Goal: Task Accomplishment & Management: Complete application form

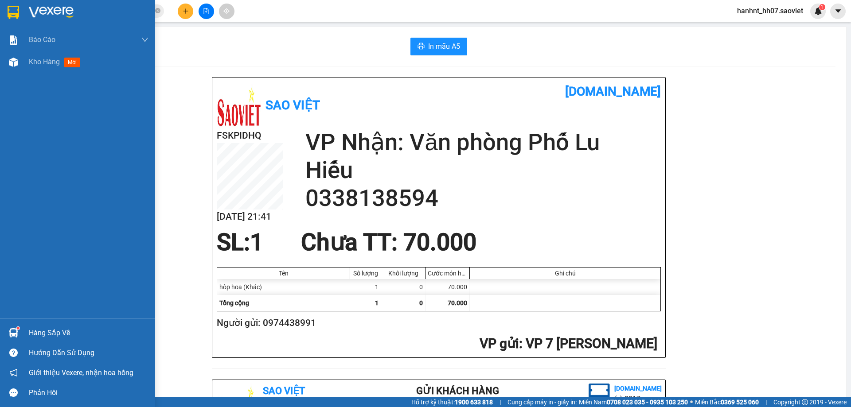
click at [60, 331] on div "Hàng sắp về" at bounding box center [89, 333] width 120 height 13
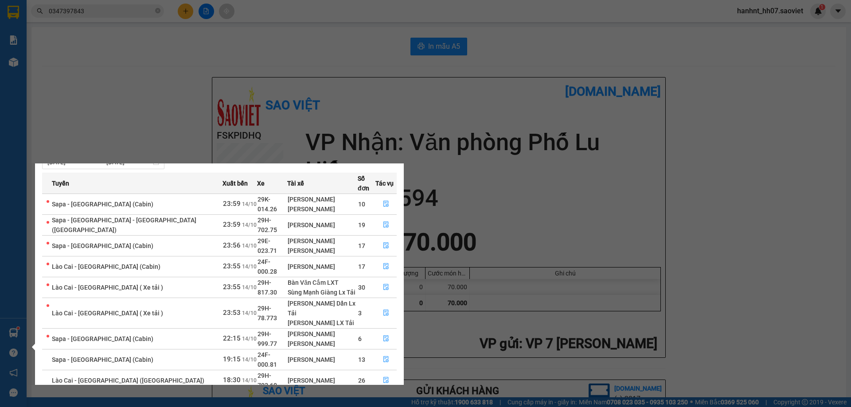
scroll to position [46, 0]
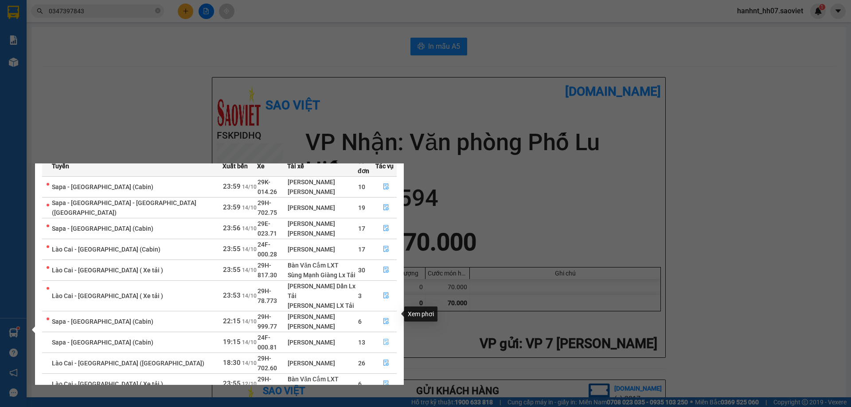
click at [385, 339] on icon "file-done" at bounding box center [386, 342] width 6 height 6
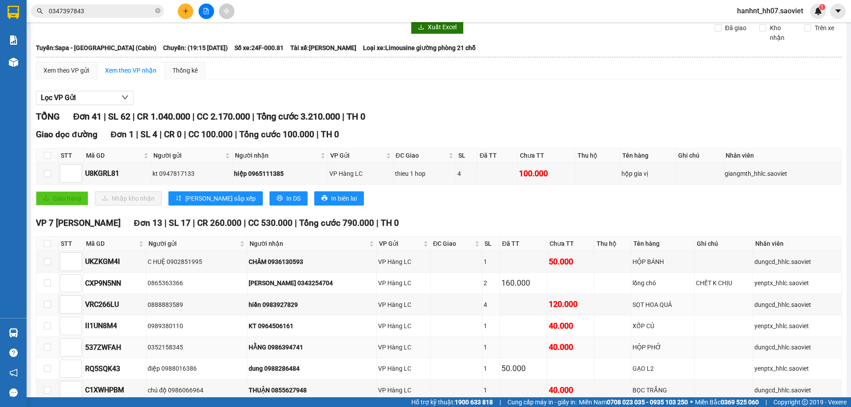
scroll to position [89, 0]
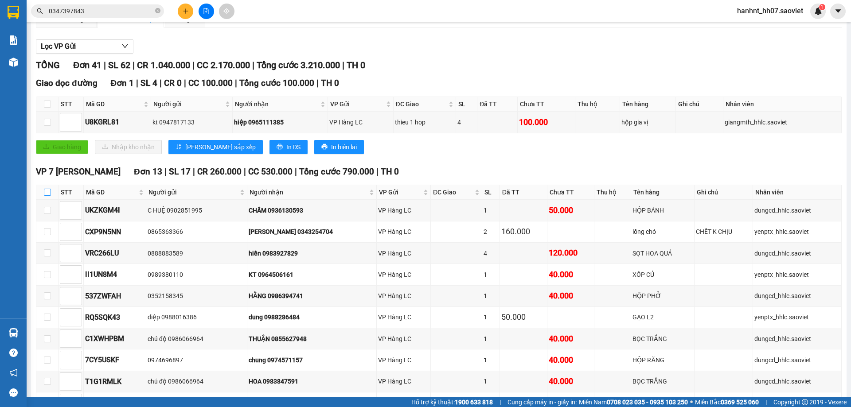
click at [50, 193] on input "checkbox" at bounding box center [47, 192] width 7 height 7
checkbox input "true"
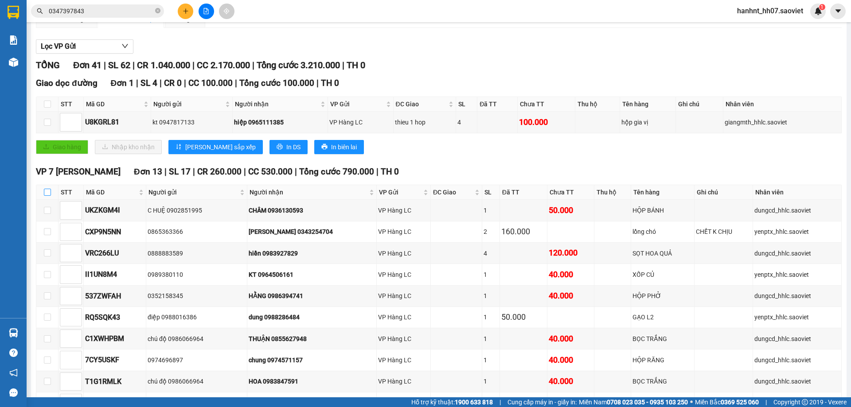
checkbox input "true"
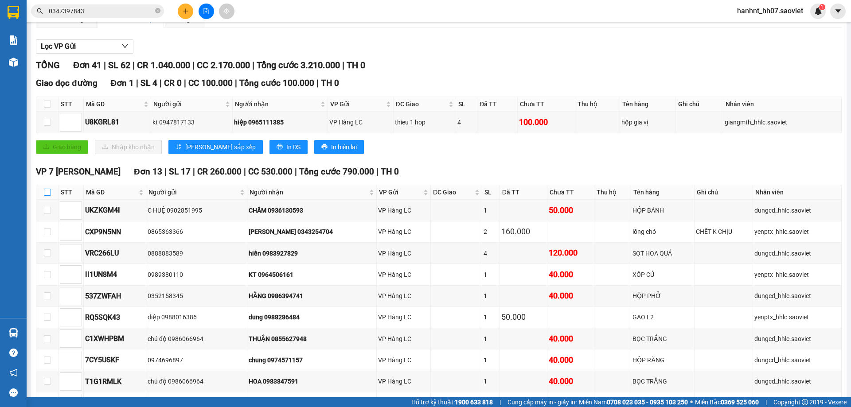
checkbox input "true"
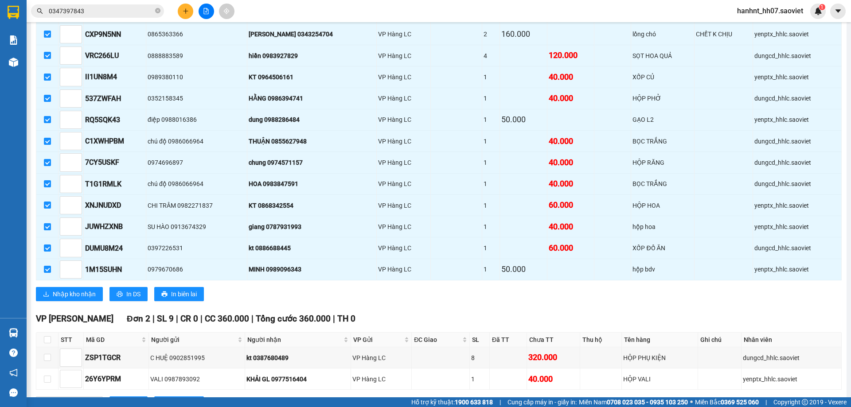
scroll to position [310, 0]
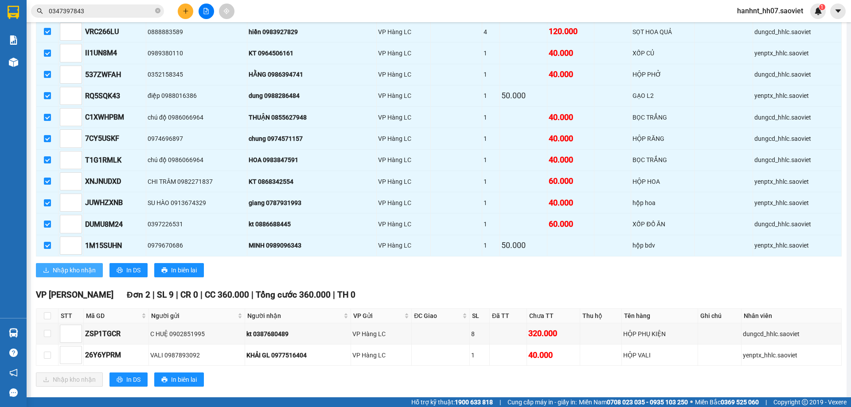
click at [79, 267] on span "Nhập kho nhận" at bounding box center [74, 270] width 43 height 10
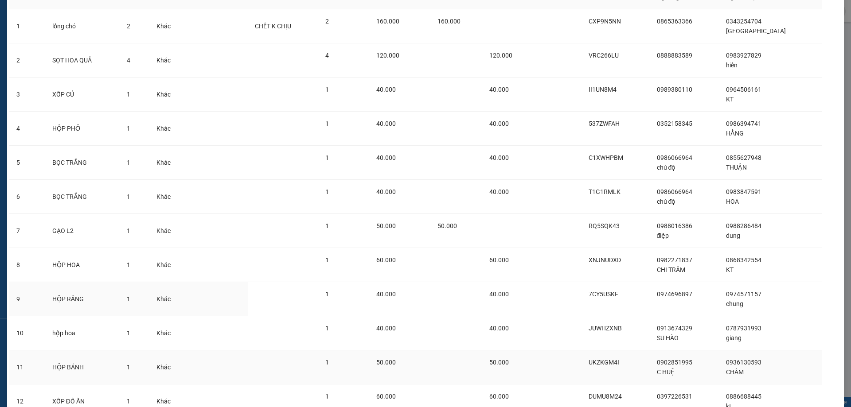
scroll to position [175, 0]
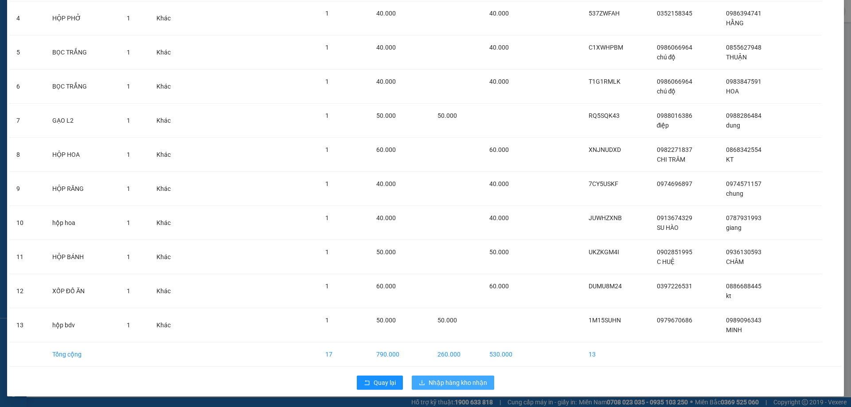
click at [434, 382] on span "Nhập hàng kho nhận" at bounding box center [457, 383] width 58 height 10
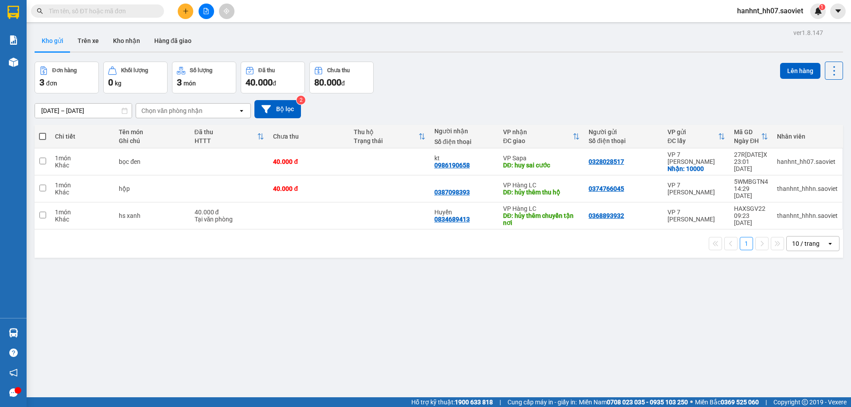
click at [113, 8] on input "text" at bounding box center [101, 11] width 105 height 10
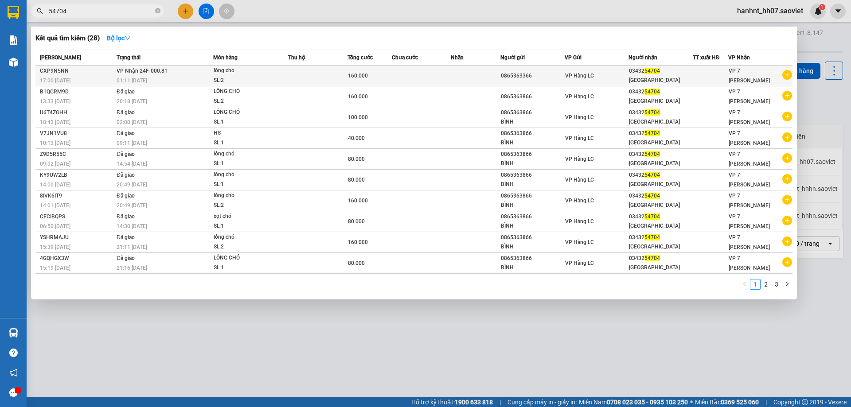
type input "54704"
click at [257, 69] on div "lồng chó" at bounding box center [247, 71] width 66 height 10
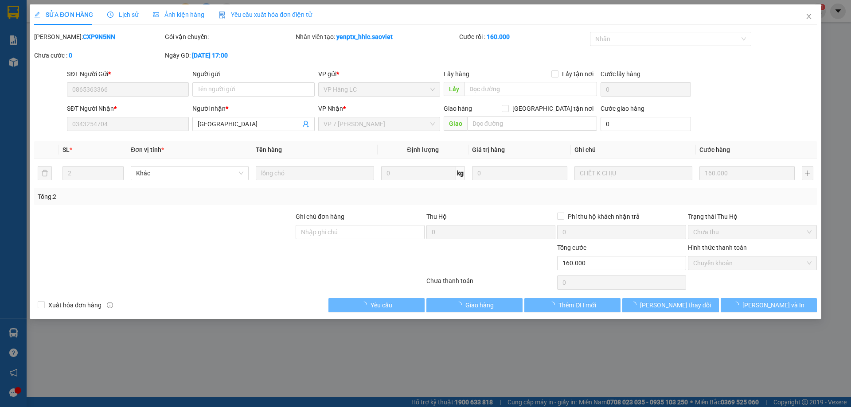
type input "0865363366"
type input "0343254704"
type input "[GEOGRAPHIC_DATA]"
type input "0"
type input "160.000"
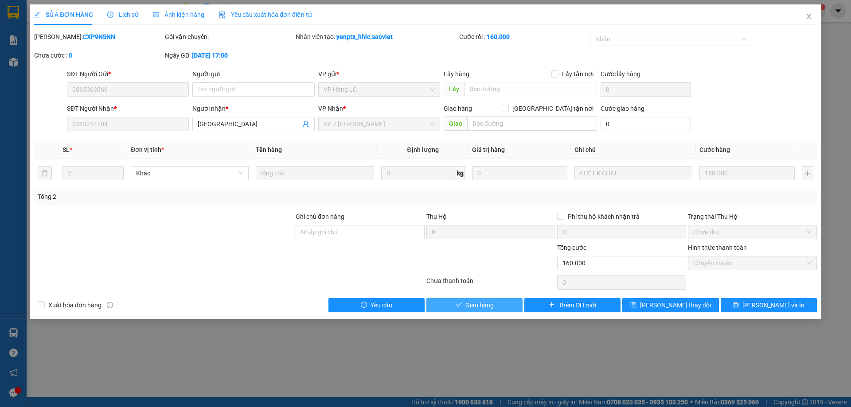
click at [490, 305] on span "Giao hàng" at bounding box center [479, 305] width 28 height 10
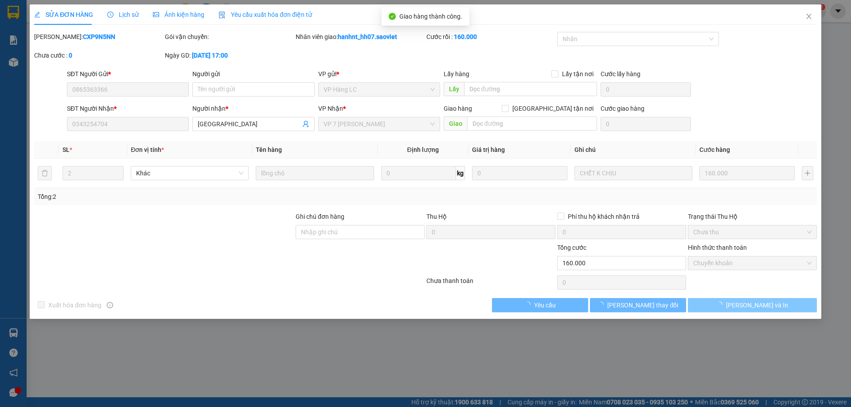
click at [723, 307] on icon "loading" at bounding box center [720, 305] width 8 height 8
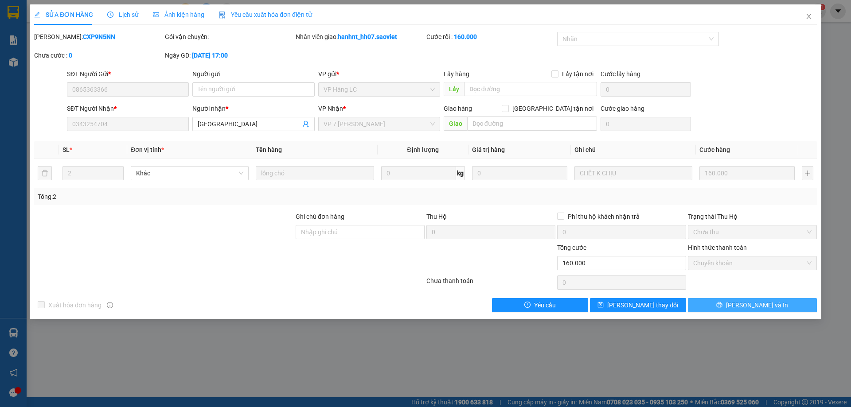
click at [756, 304] on span "[PERSON_NAME] và In" at bounding box center [757, 305] width 62 height 10
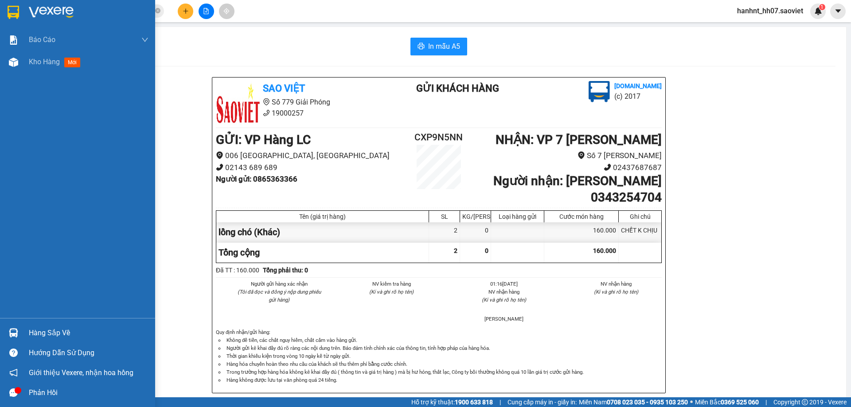
click at [39, 337] on div "Hàng sắp về" at bounding box center [89, 333] width 120 height 13
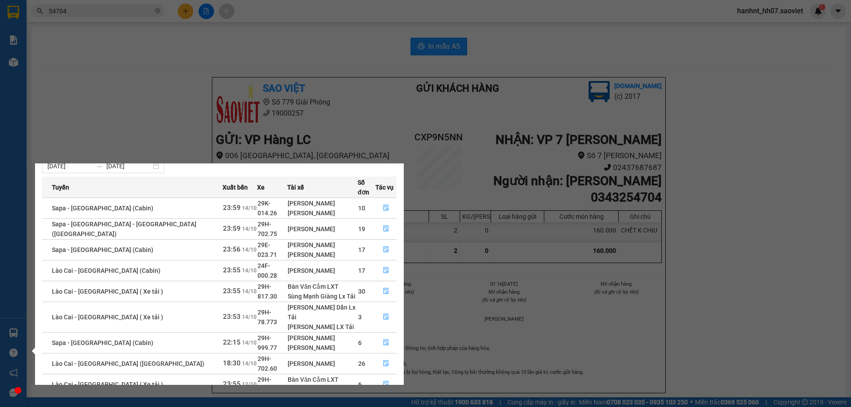
scroll to position [44, 0]
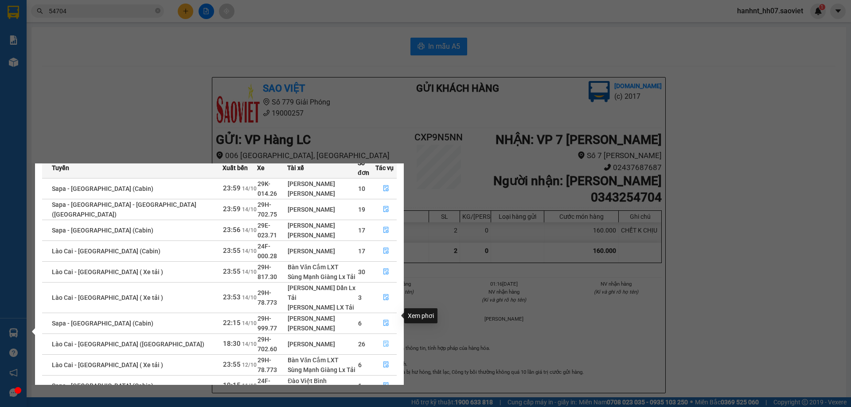
click at [385, 341] on icon "file-done" at bounding box center [385, 344] width 5 height 6
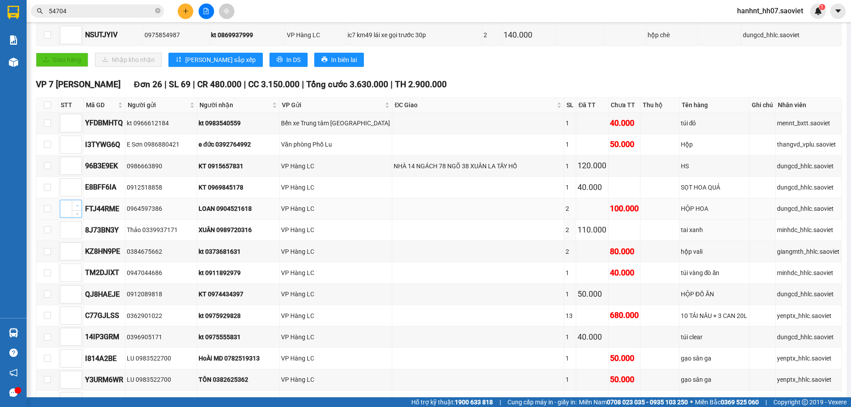
scroll to position [177, 0]
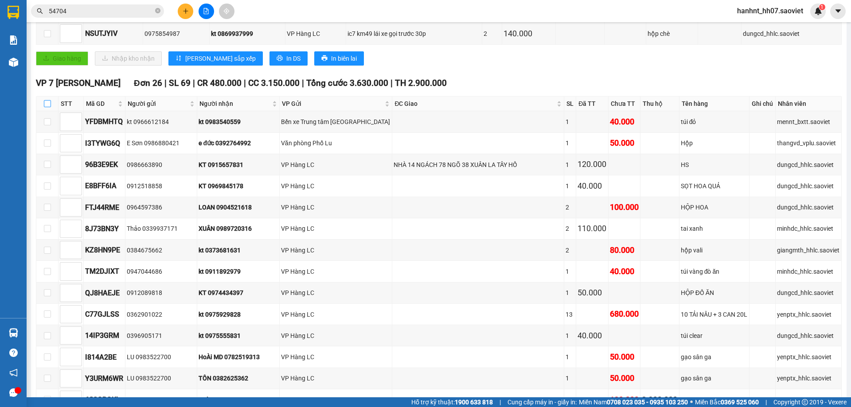
click at [46, 102] on input "checkbox" at bounding box center [47, 103] width 7 height 7
checkbox input "true"
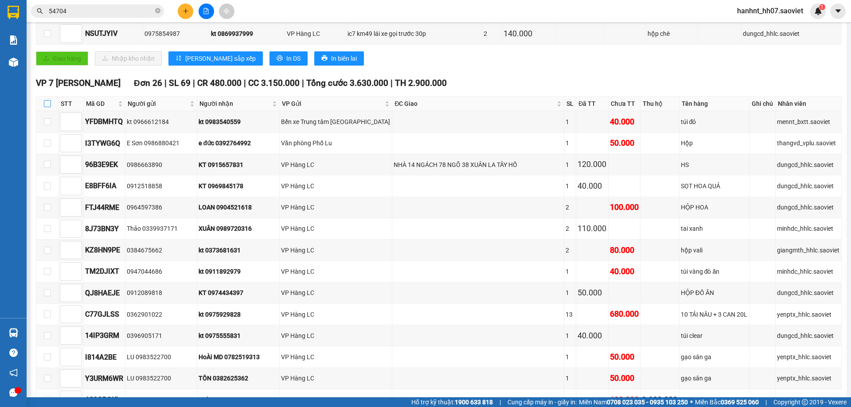
checkbox input "true"
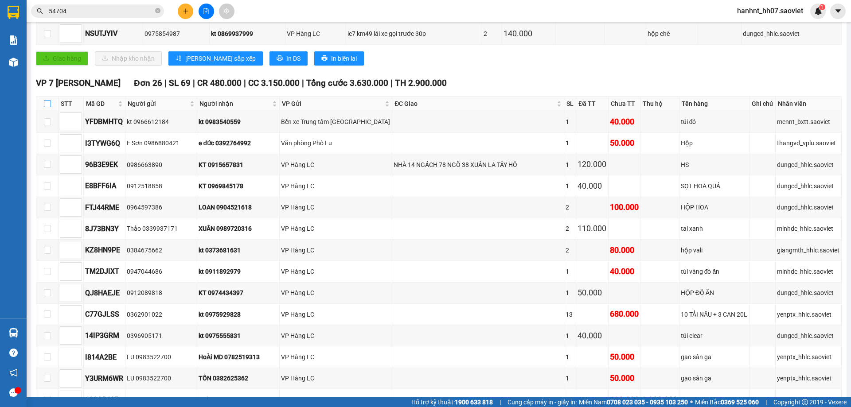
checkbox input "true"
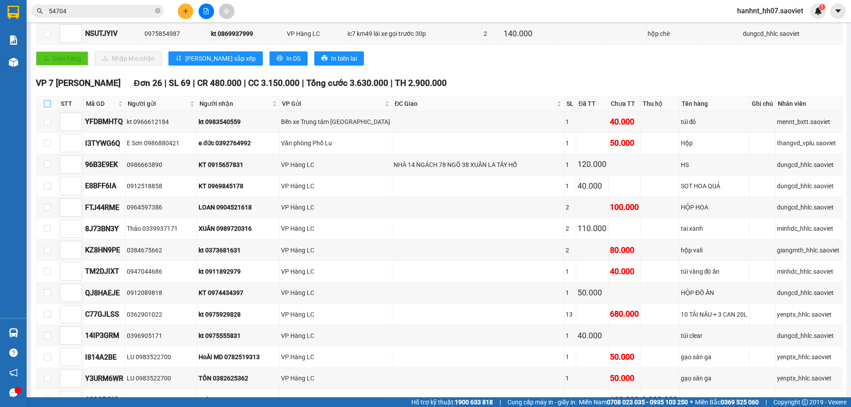
checkbox input "true"
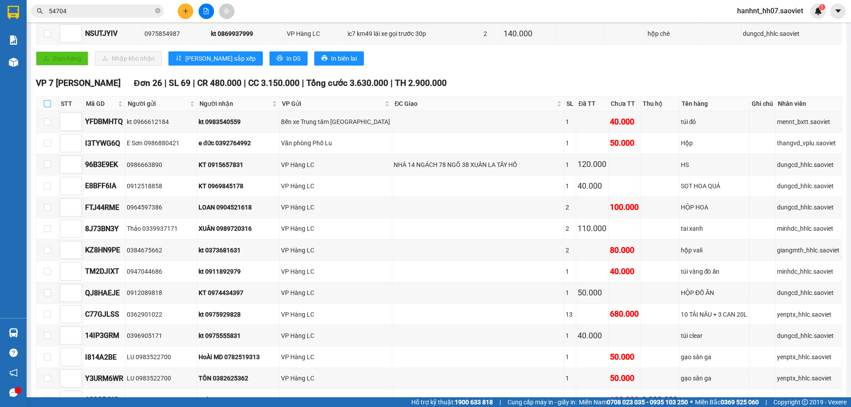
checkbox input "true"
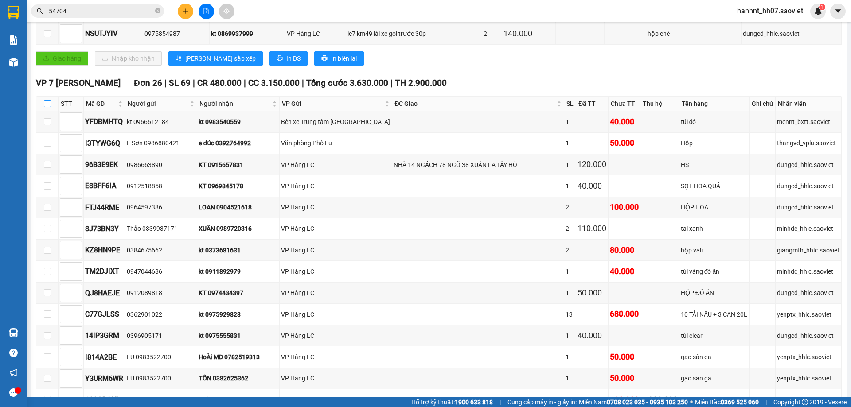
checkbox input "true"
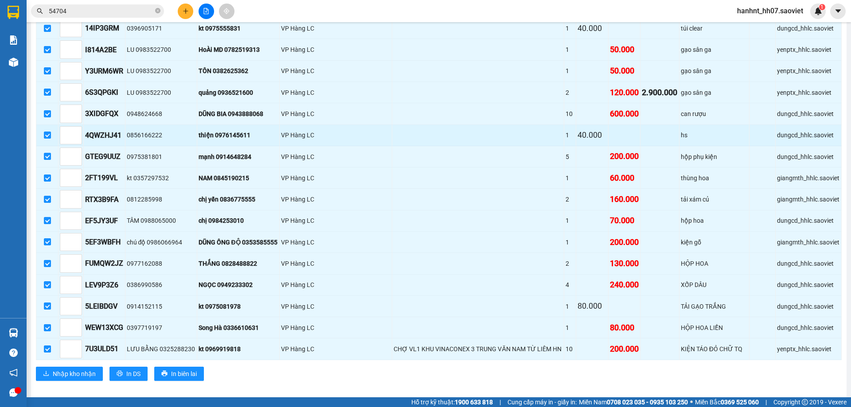
scroll to position [493, 0]
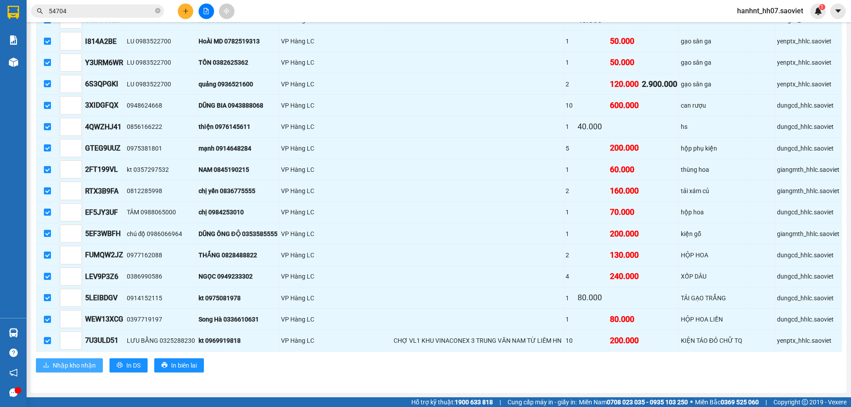
click at [64, 363] on span "Nhập kho nhận" at bounding box center [74, 366] width 43 height 10
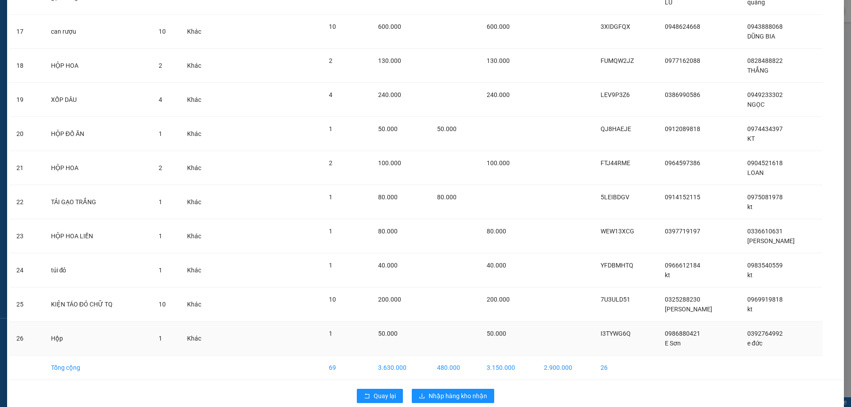
scroll to position [619, 0]
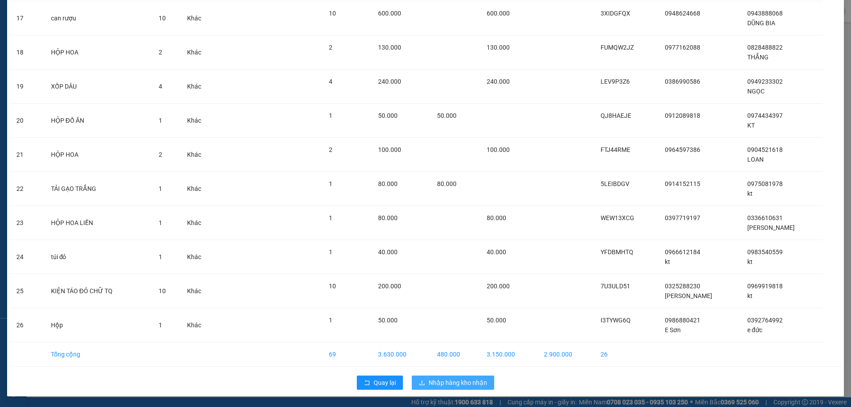
click at [421, 384] on icon "download" at bounding box center [422, 383] width 6 height 6
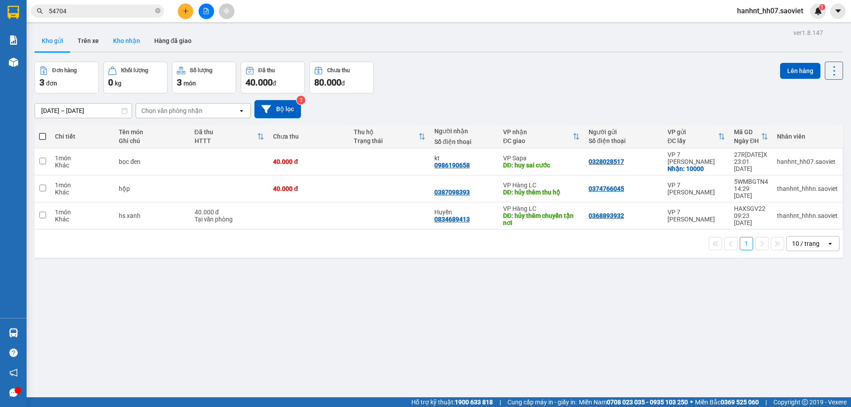
click at [128, 39] on button "Kho nhận" at bounding box center [126, 40] width 41 height 21
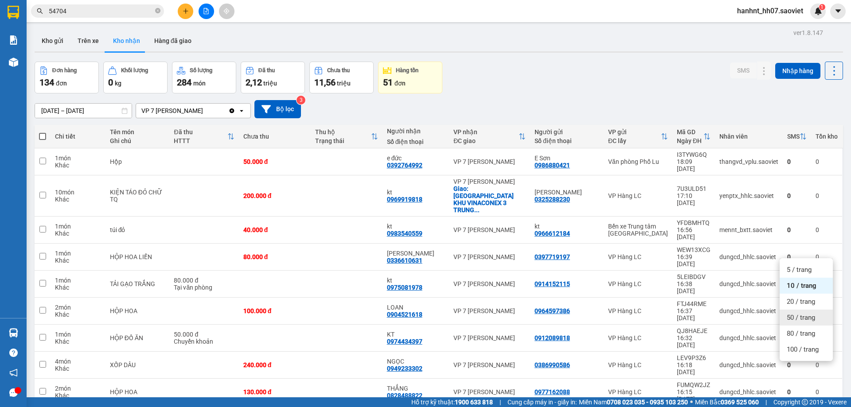
click at [795, 316] on span "50 / trang" at bounding box center [801, 317] width 28 height 9
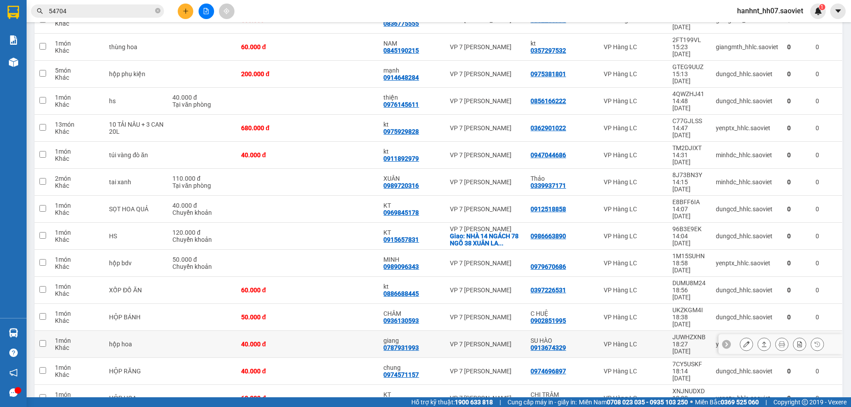
scroll to position [620, 0]
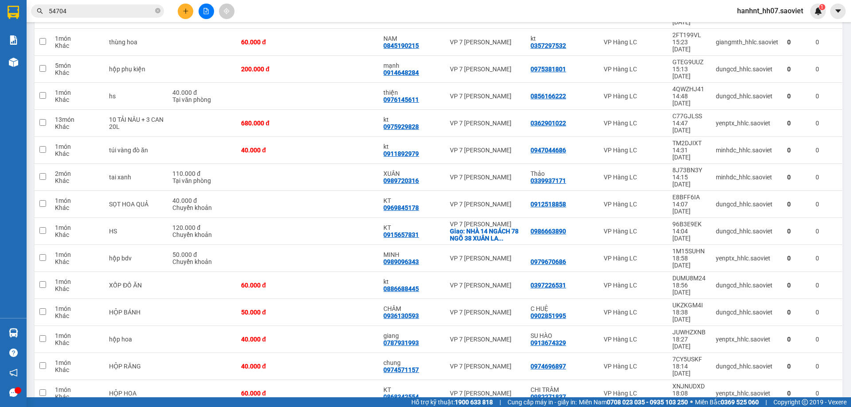
checkbox input "true"
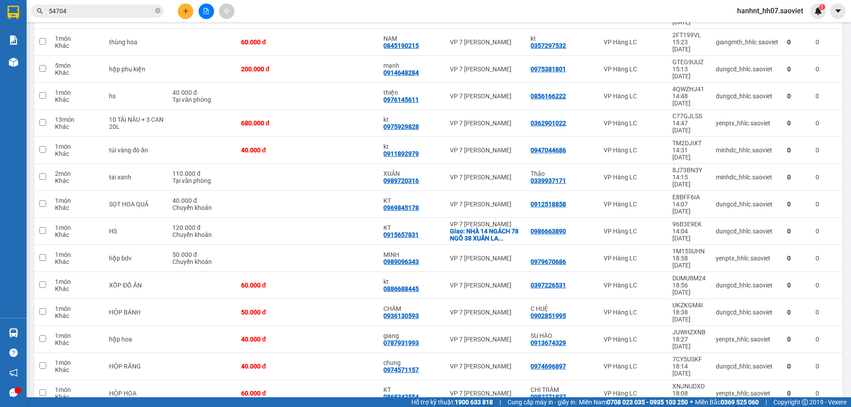
checkbox input "true"
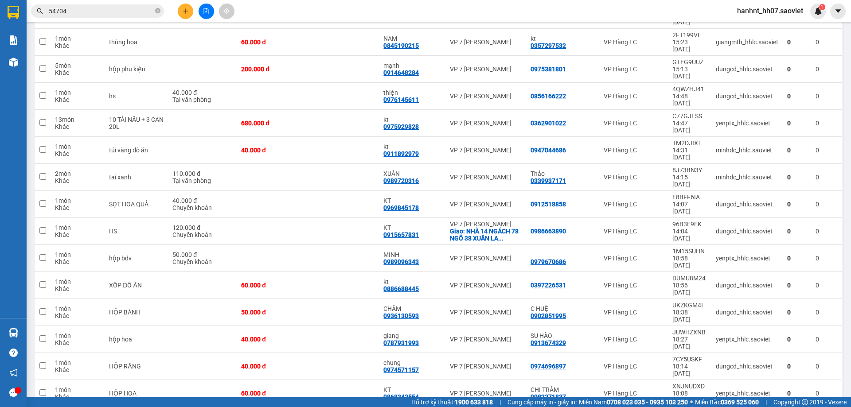
checkbox input "true"
click at [131, 390] on div "HỘP HOA" at bounding box center [136, 393] width 55 height 7
checkbox input "true"
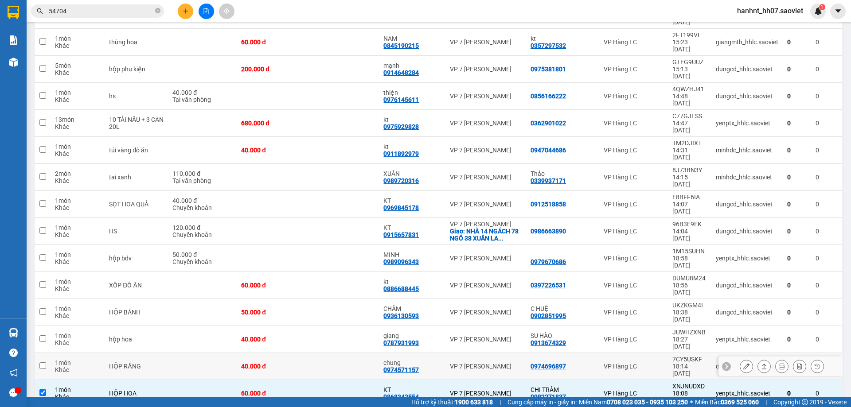
click at [131, 363] on div "HỘP RĂNG" at bounding box center [136, 366] width 55 height 7
checkbox input "true"
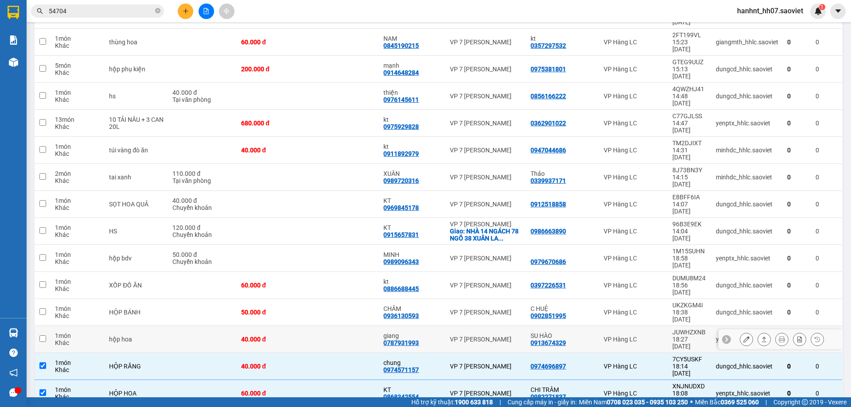
click at [131, 336] on div "hộp hoa" at bounding box center [136, 339] width 55 height 7
checkbox input "true"
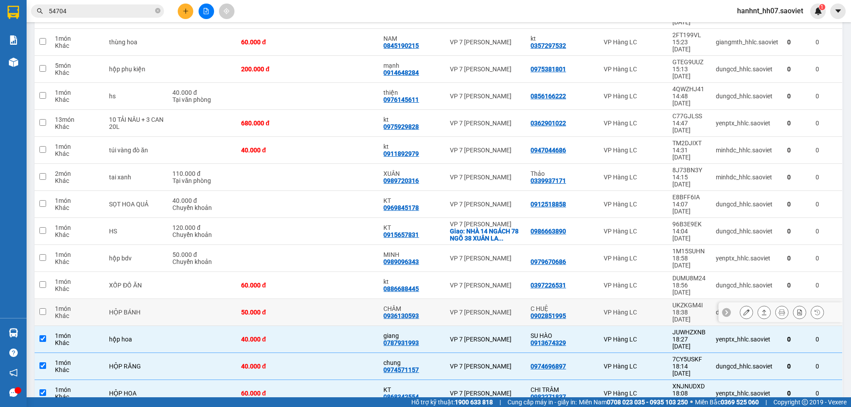
click at [132, 309] on div "HỘP BÁNH" at bounding box center [136, 312] width 55 height 7
checkbox input "true"
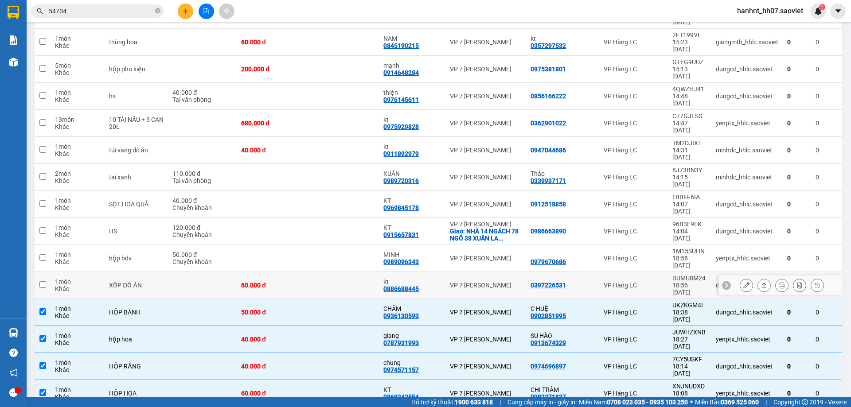
click at [131, 282] on div "XỐP ĐỒ ĂN" at bounding box center [136, 285] width 55 height 7
checkbox input "true"
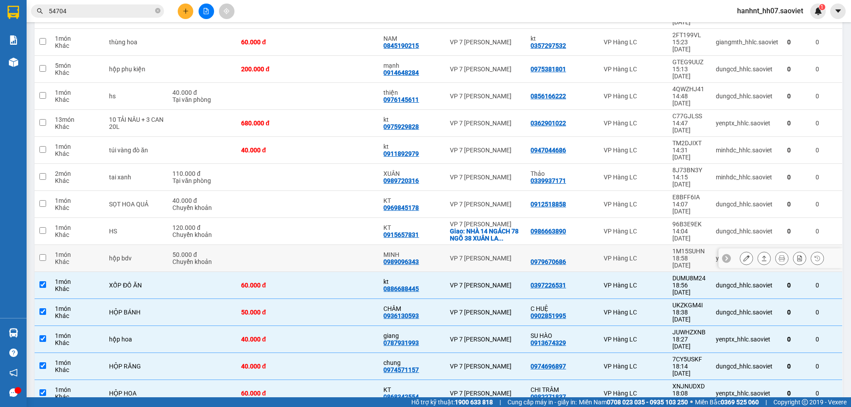
click at [132, 255] on div "hộp bdv" at bounding box center [136, 258] width 55 height 7
checkbox input "true"
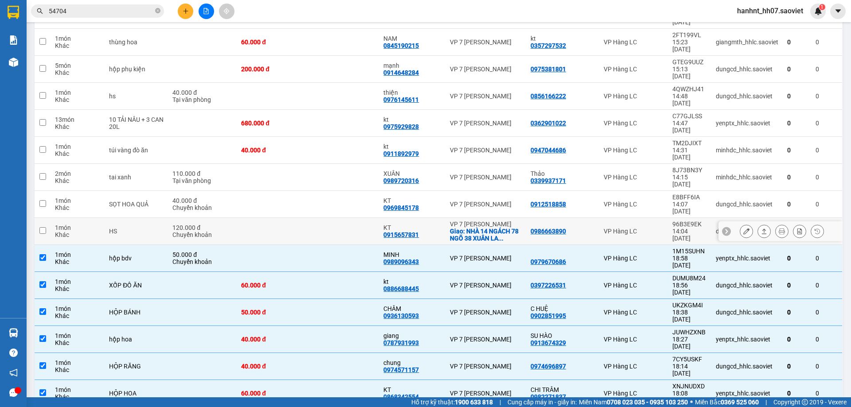
click at [132, 218] on td "HS" at bounding box center [136, 231] width 63 height 27
checkbox input "true"
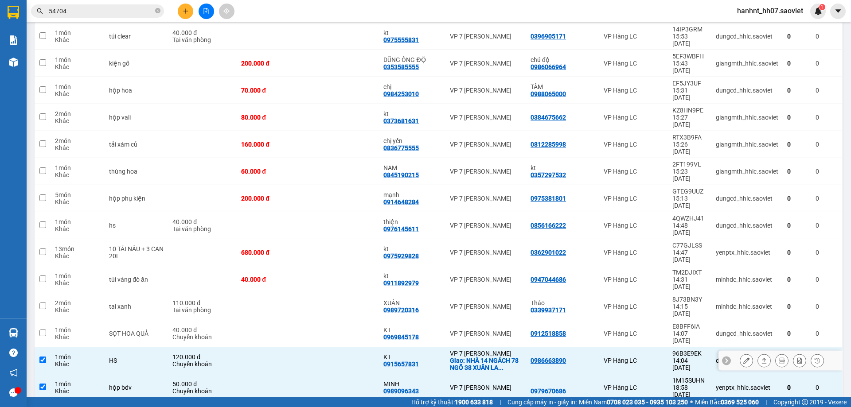
scroll to position [487, 0]
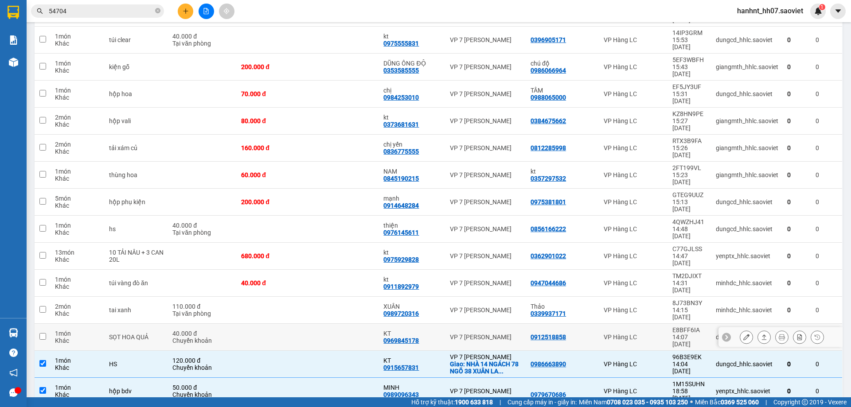
click at [118, 334] on div "SỌT HOA QUẢ" at bounding box center [136, 337] width 55 height 7
checkbox input "true"
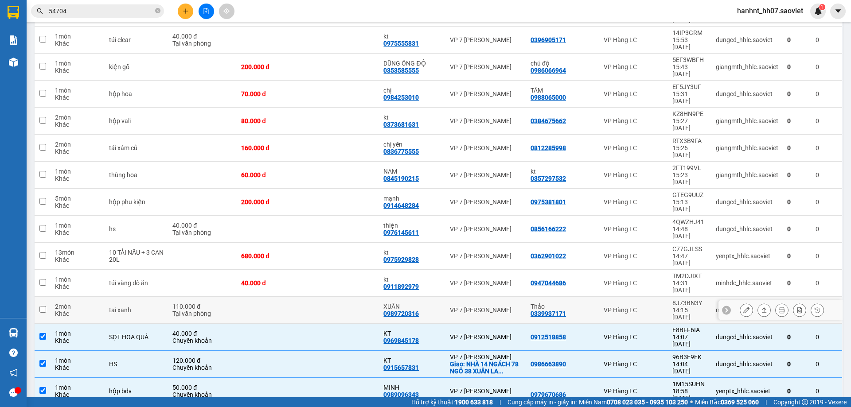
click at [116, 307] on div "tai xanh" at bounding box center [136, 310] width 55 height 7
checkbox input "true"
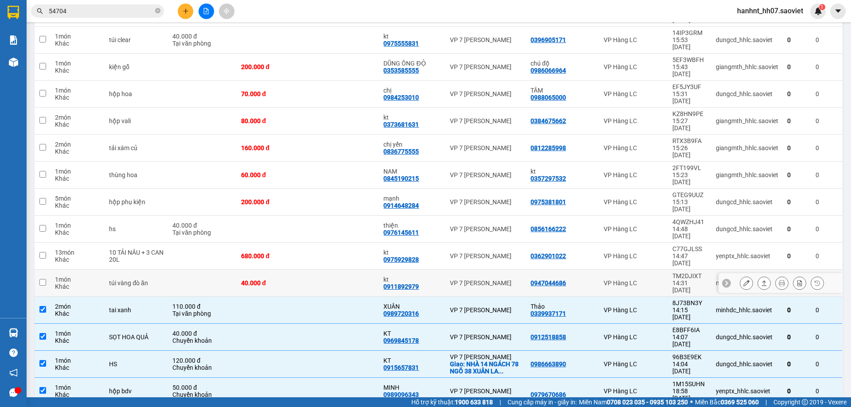
click at [117, 280] on div "túi vàng đò ăn" at bounding box center [136, 283] width 55 height 7
checkbox input "true"
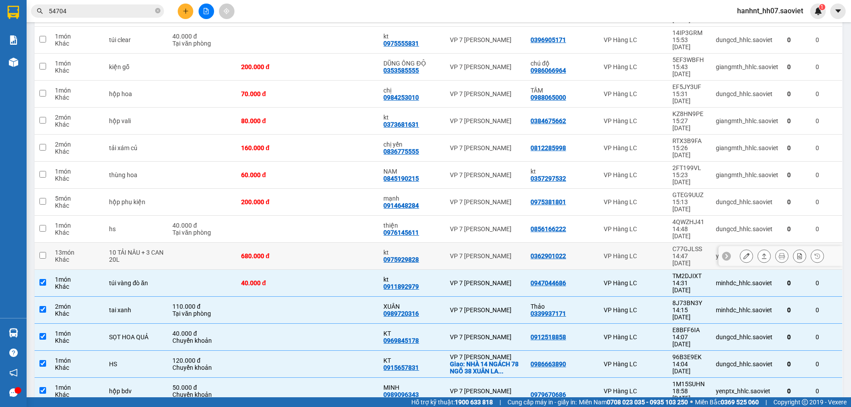
click at [120, 249] on div "10 TẢI NÂU + 3 CAN 20L" at bounding box center [136, 256] width 55 height 14
checkbox input "true"
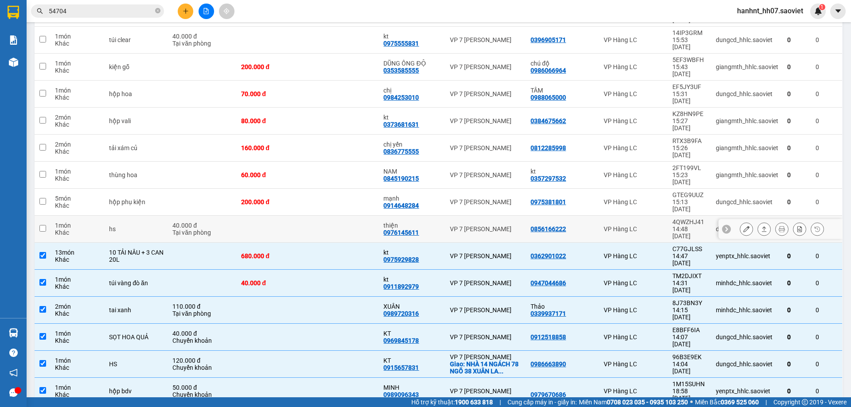
click at [116, 226] on div "hs" at bounding box center [136, 229] width 55 height 7
checkbox input "true"
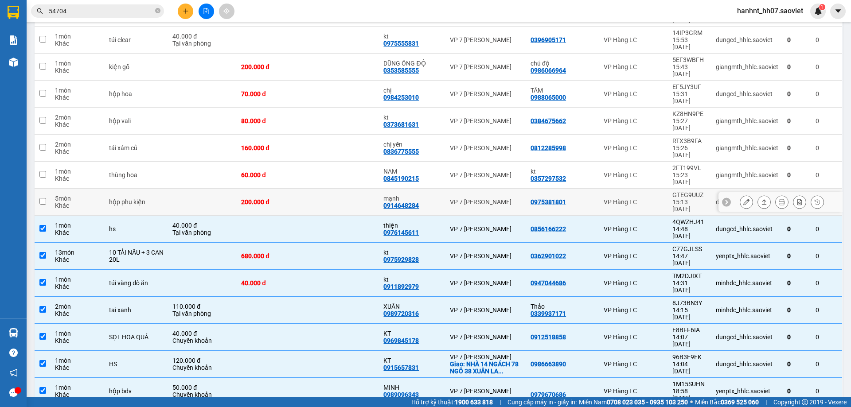
click at [118, 199] on div "hộp phụ kiện" at bounding box center [136, 202] width 55 height 7
checkbox input "true"
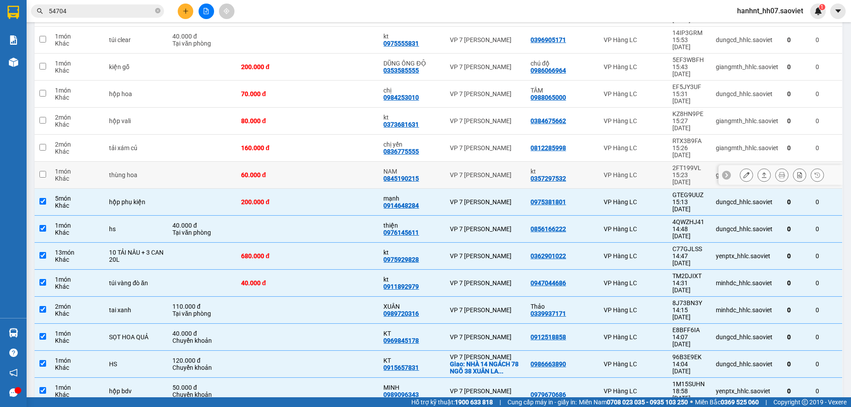
click at [118, 162] on td "thùng hoa" at bounding box center [136, 175] width 63 height 27
checkbox input "true"
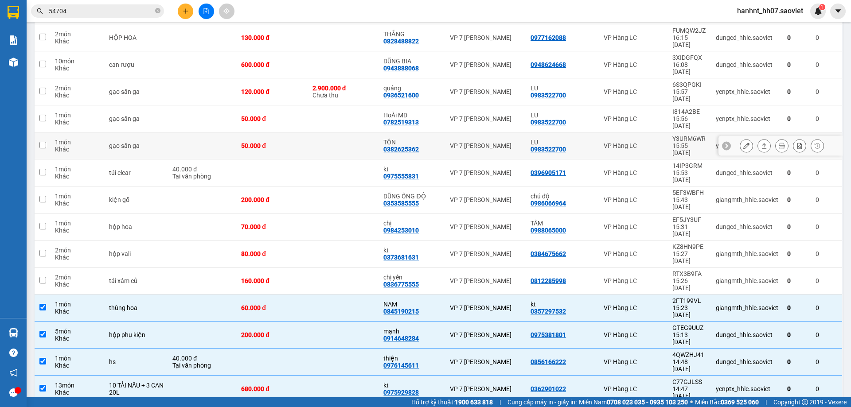
scroll to position [222, 0]
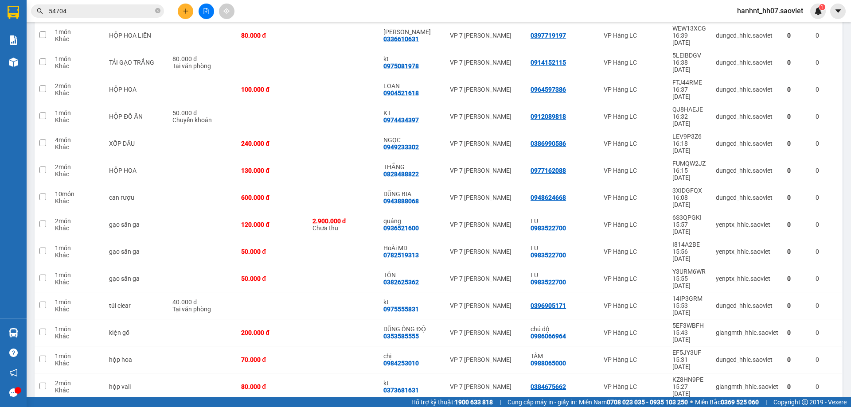
click at [117, 407] on div "tải xám củ" at bounding box center [136, 413] width 55 height 7
checkbox input "true"
click at [115, 383] on div "hộp vali" at bounding box center [136, 386] width 55 height 7
checkbox input "true"
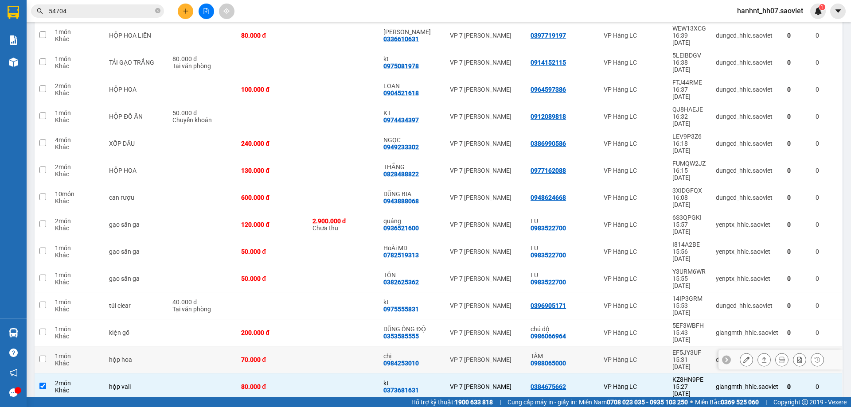
click at [114, 356] on div "hộp hoa" at bounding box center [136, 359] width 55 height 7
checkbox input "true"
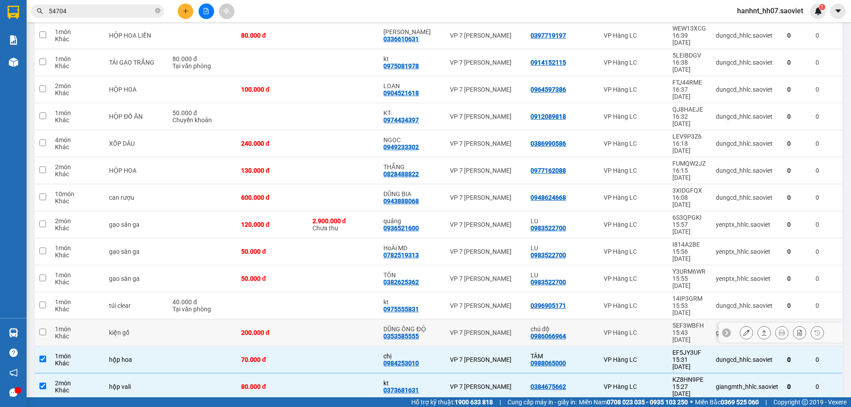
click at [115, 329] on div "kiện gỗ" at bounding box center [136, 332] width 55 height 7
checkbox input "true"
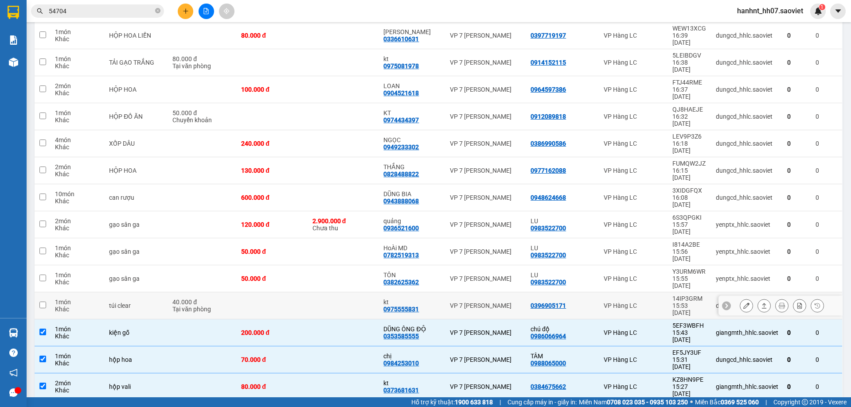
click at [113, 302] on div "túi clear" at bounding box center [136, 305] width 55 height 7
checkbox input "true"
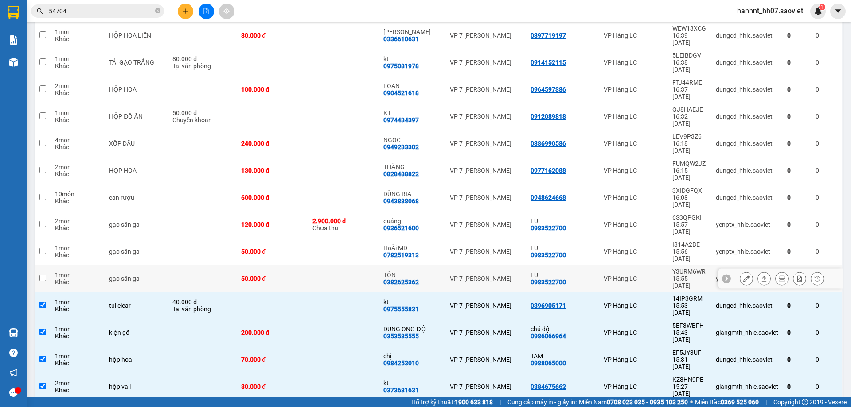
click at [116, 265] on td "gạo sân ga" at bounding box center [136, 278] width 63 height 27
checkbox input "true"
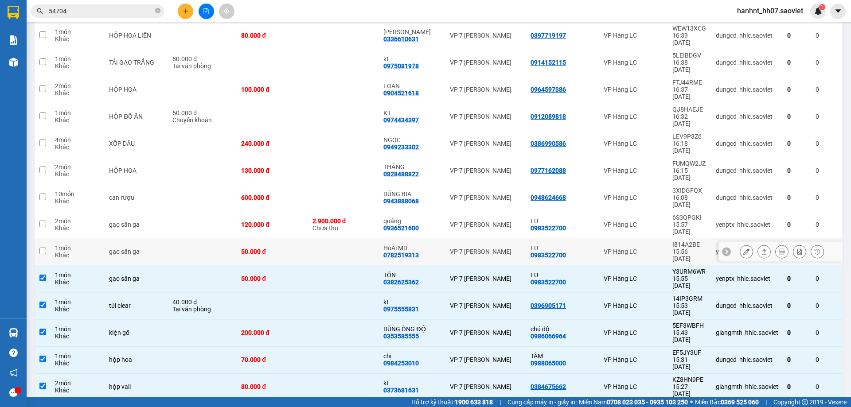
click at [117, 248] on div "gạo sân ga" at bounding box center [136, 251] width 55 height 7
checkbox input "true"
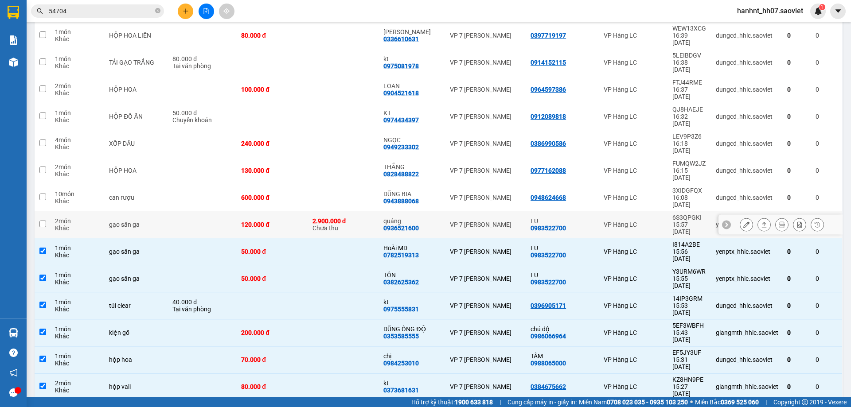
click at [122, 221] on div "gạo sân ga" at bounding box center [136, 224] width 55 height 7
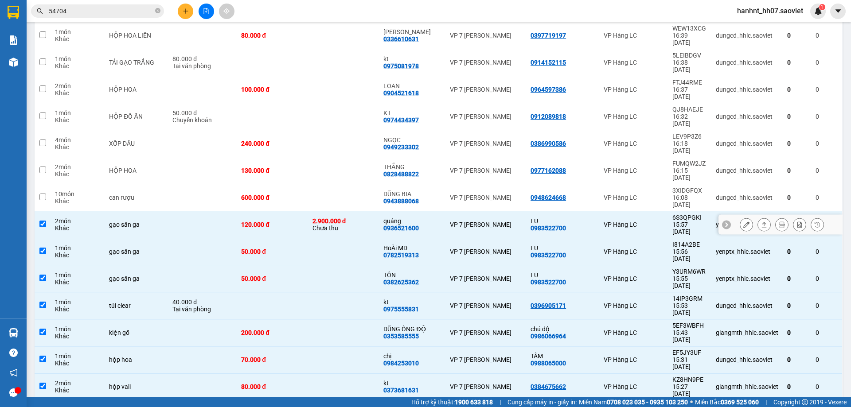
checkbox input "true"
click at [125, 194] on div "can rượu" at bounding box center [136, 197] width 55 height 7
checkbox input "true"
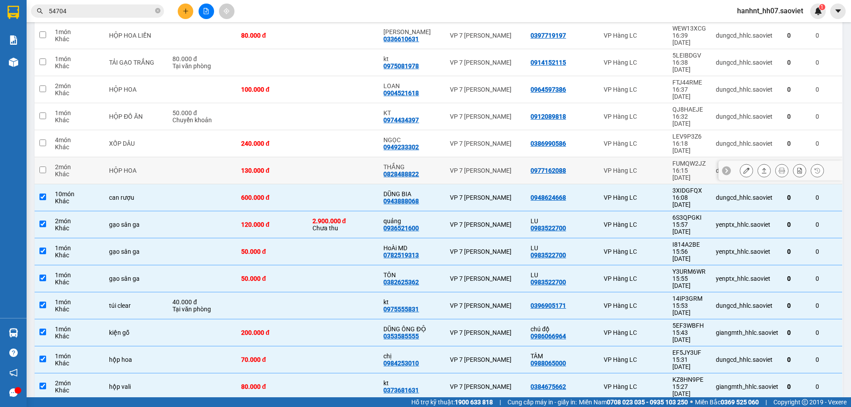
click at [125, 167] on div "HỘP HOA" at bounding box center [136, 170] width 55 height 7
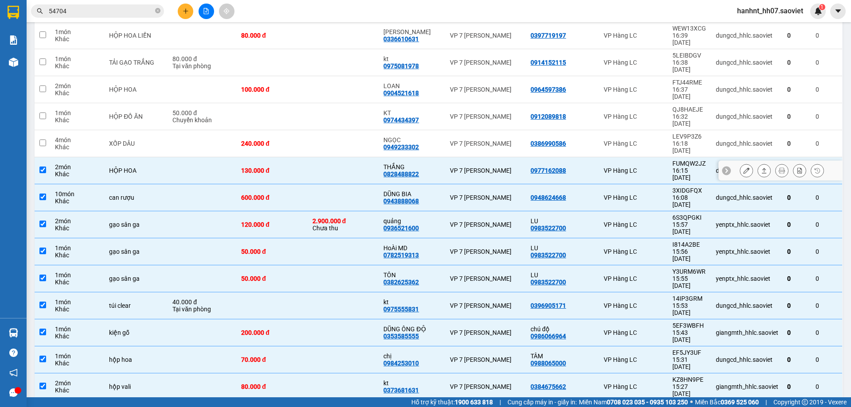
checkbox input "true"
click at [125, 140] on div "XỐP DÂU" at bounding box center [136, 143] width 55 height 7
checkbox input "true"
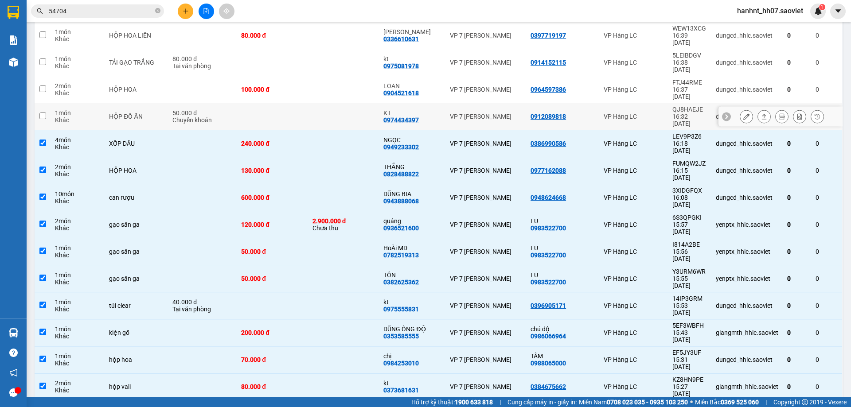
click at [126, 113] on div "HỘP ĐỒ ĂN" at bounding box center [136, 116] width 55 height 7
checkbox input "true"
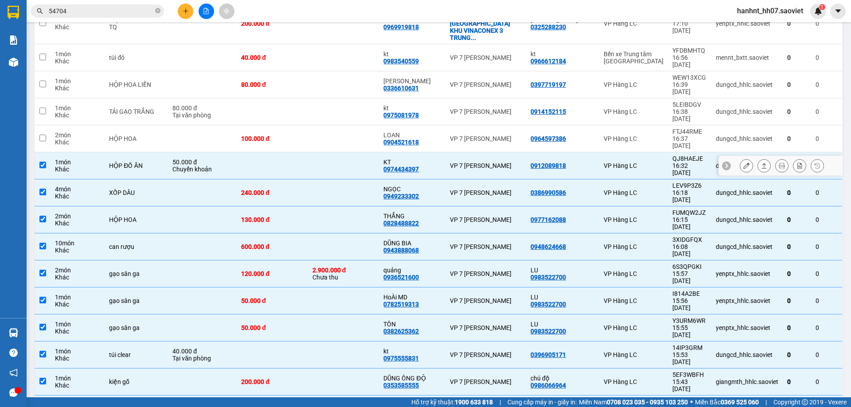
scroll to position [89, 0]
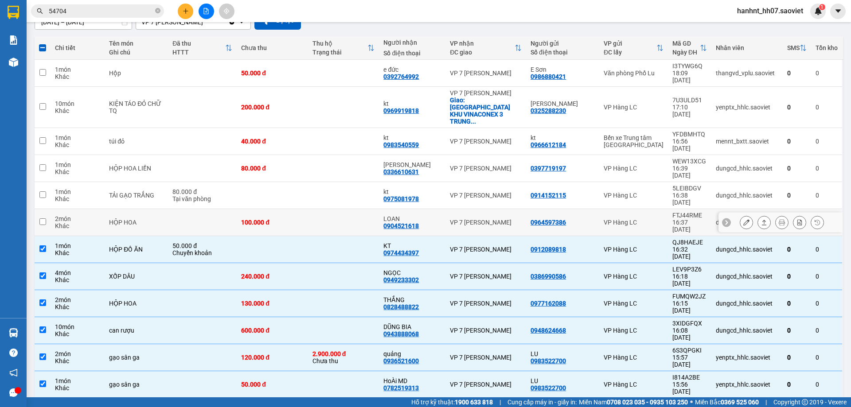
click at [94, 215] on div "2 món" at bounding box center [77, 218] width 45 height 7
checkbox input "true"
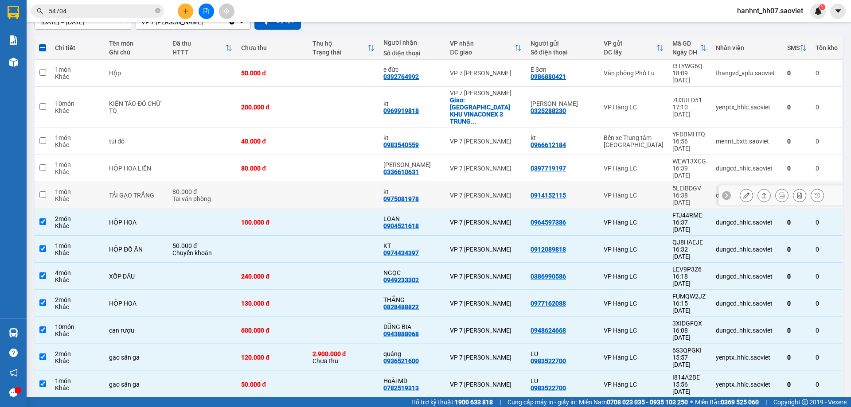
click at [111, 192] on div "TẢI GẠO TRẮNG" at bounding box center [136, 195] width 55 height 7
checkbox input "true"
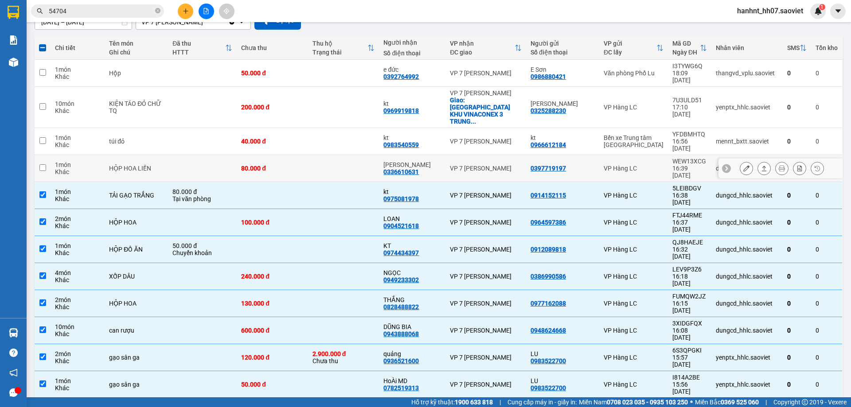
click at [118, 165] on div "HỘP HOA LIỀN" at bounding box center [136, 168] width 55 height 7
checkbox input "true"
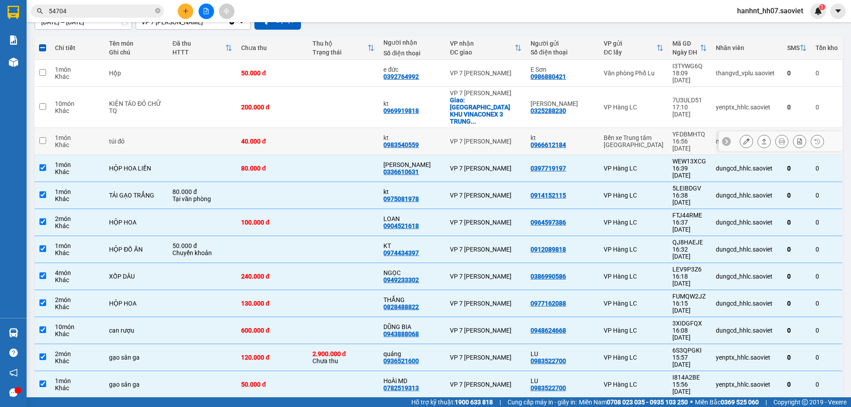
click at [118, 128] on td "túi đỏ" at bounding box center [136, 141] width 63 height 27
checkbox input "true"
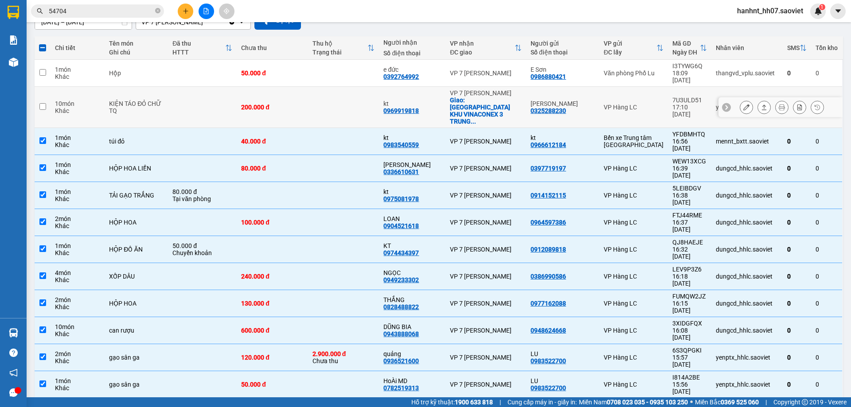
click at [122, 100] on div "KIỆN TÁO ĐỎ CHỮ TQ" at bounding box center [136, 107] width 55 height 14
checkbox input "true"
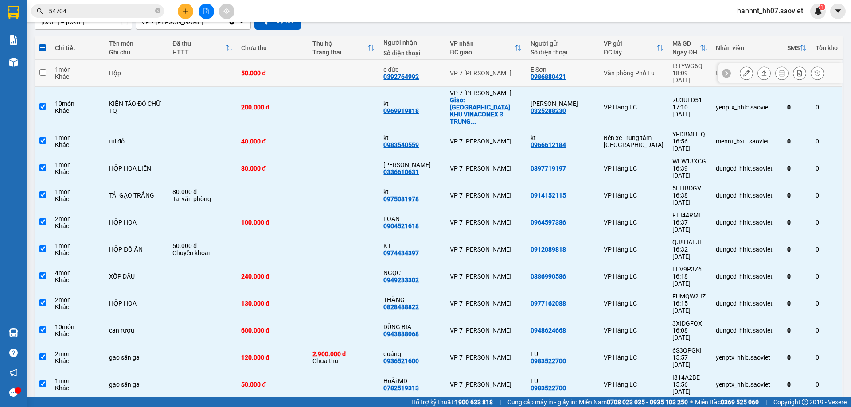
click at [118, 74] on td "Hộp" at bounding box center [136, 73] width 63 height 27
checkbox input "true"
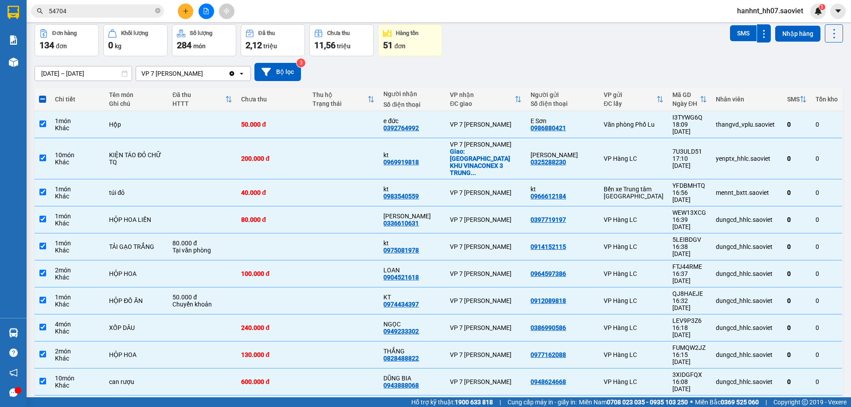
scroll to position [0, 0]
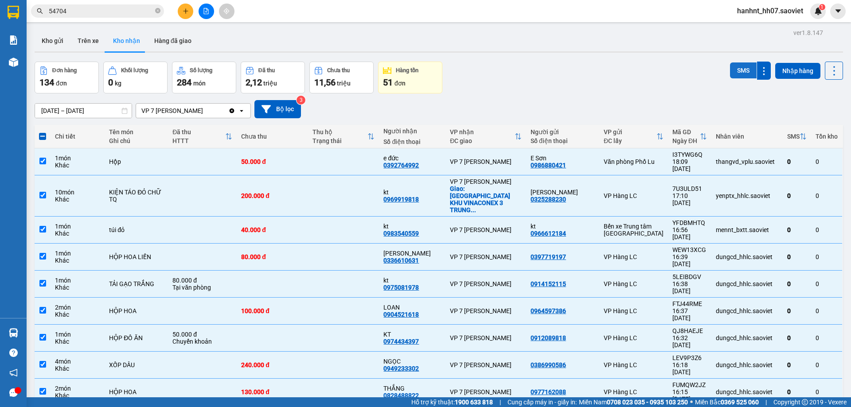
click at [731, 70] on button "SMS" at bounding box center [743, 70] width 27 height 16
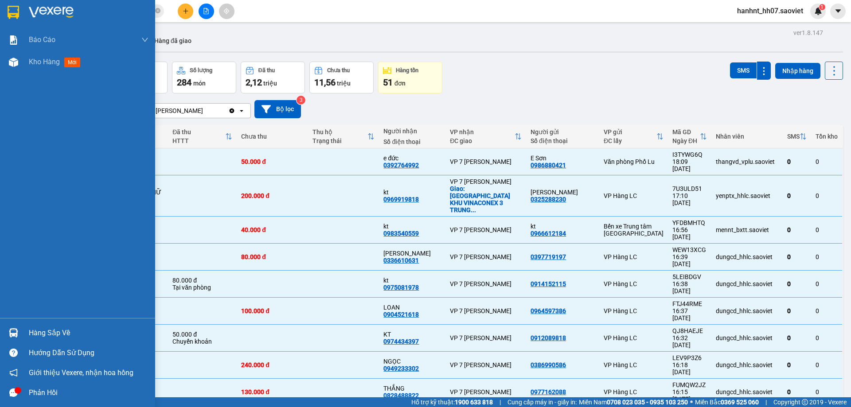
click at [50, 334] on div "Hàng sắp về" at bounding box center [89, 333] width 120 height 13
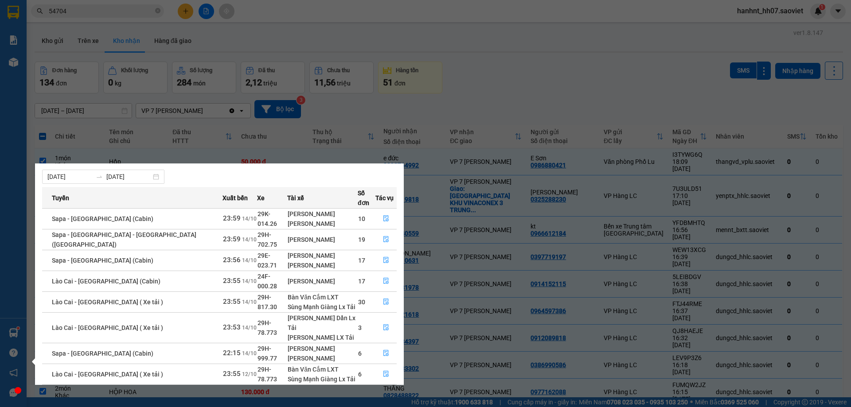
scroll to position [57, 0]
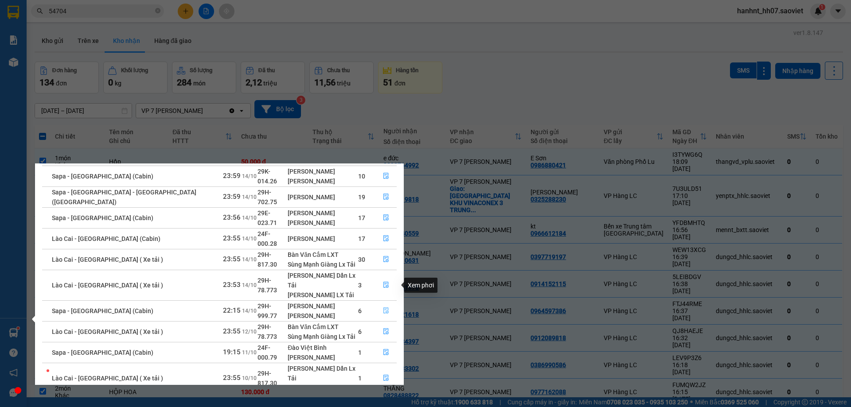
click at [383, 308] on icon "file-done" at bounding box center [386, 311] width 6 height 6
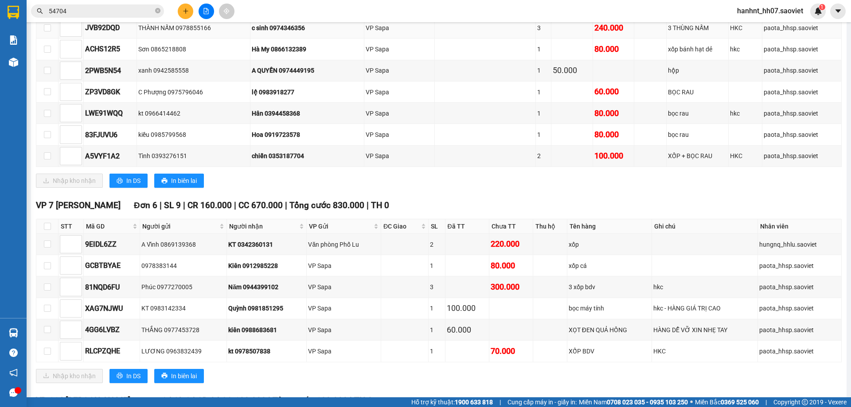
scroll to position [399, 0]
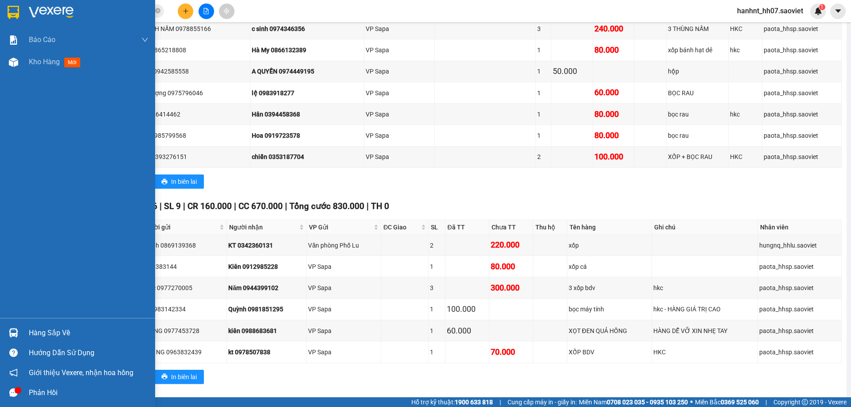
click at [56, 335] on div "Hàng sắp về" at bounding box center [89, 333] width 120 height 13
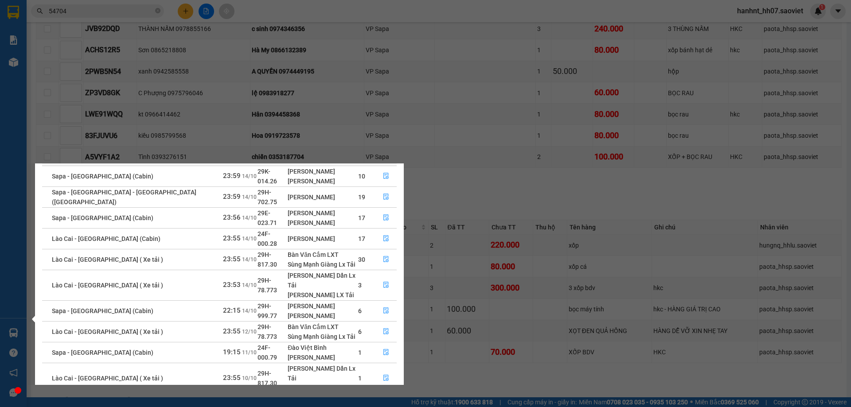
scroll to position [14, 0]
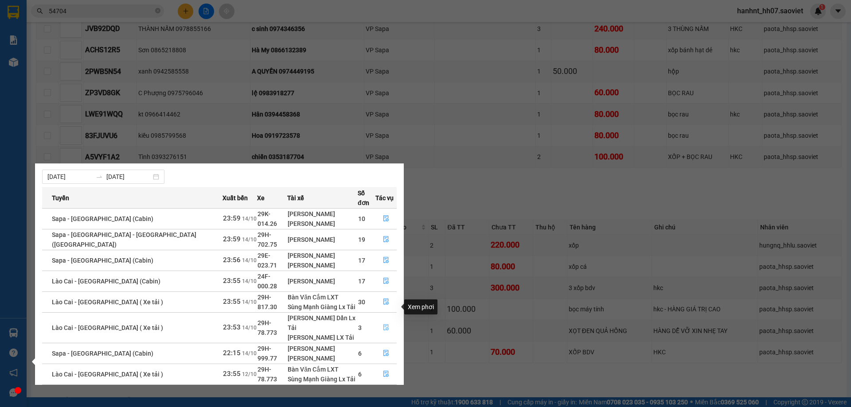
click at [382, 321] on button "button" at bounding box center [386, 328] width 20 height 14
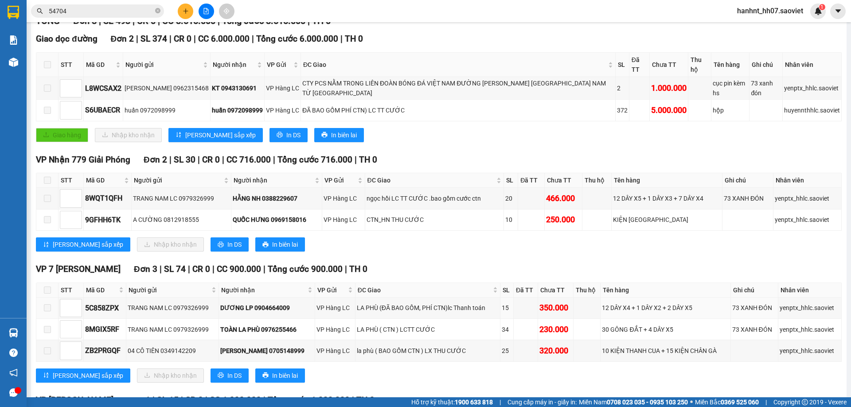
scroll to position [220, 0]
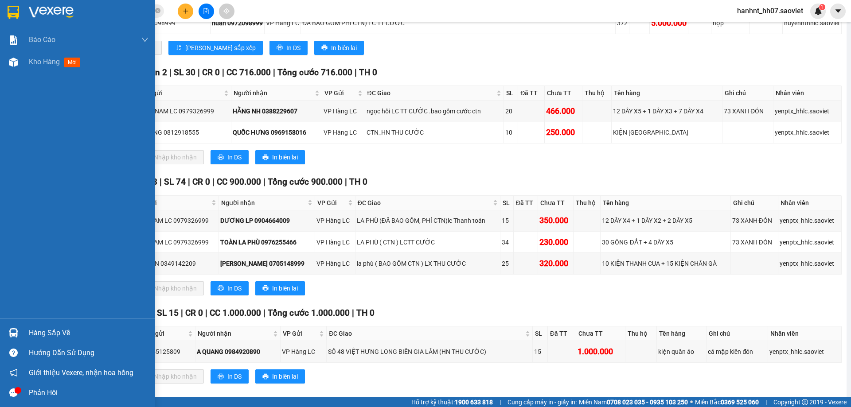
click at [47, 333] on div "Hàng sắp về" at bounding box center [89, 333] width 120 height 13
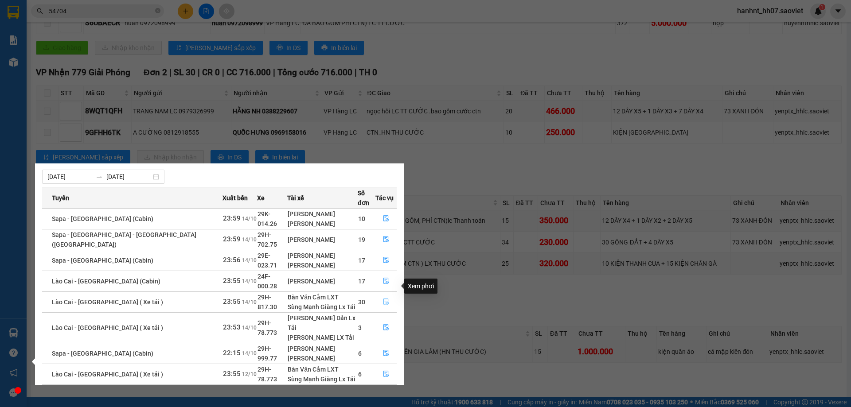
click at [383, 299] on icon "file-done" at bounding box center [386, 302] width 6 height 6
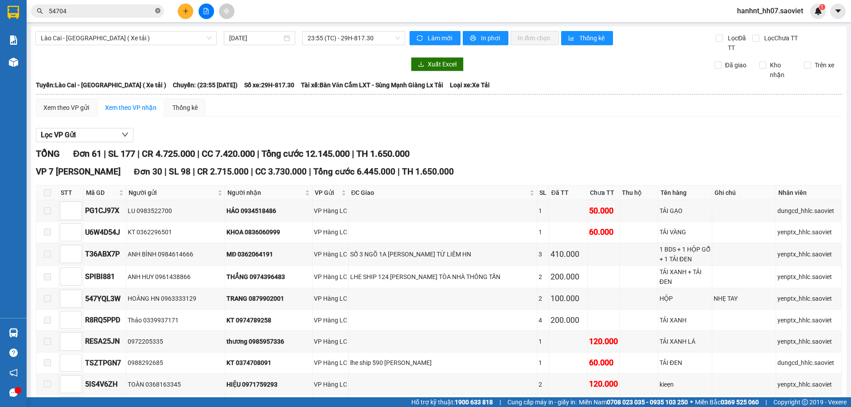
click at [157, 12] on icon "close-circle" at bounding box center [157, 10] width 5 height 5
click at [102, 11] on input "text" at bounding box center [101, 11] width 105 height 10
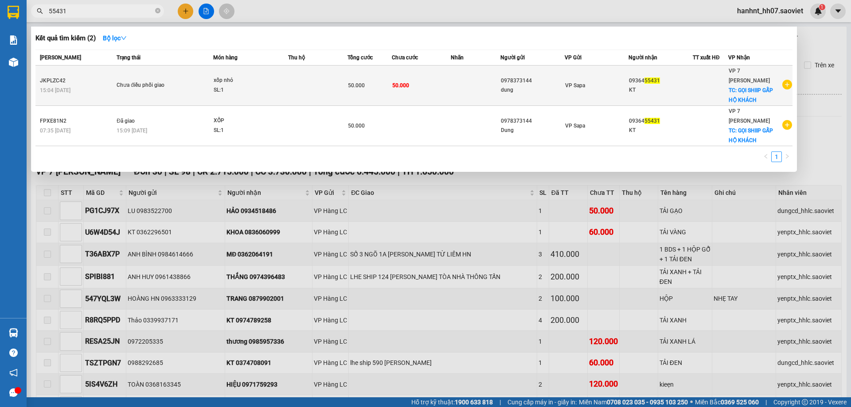
type input "55431"
click at [307, 77] on td at bounding box center [317, 86] width 59 height 40
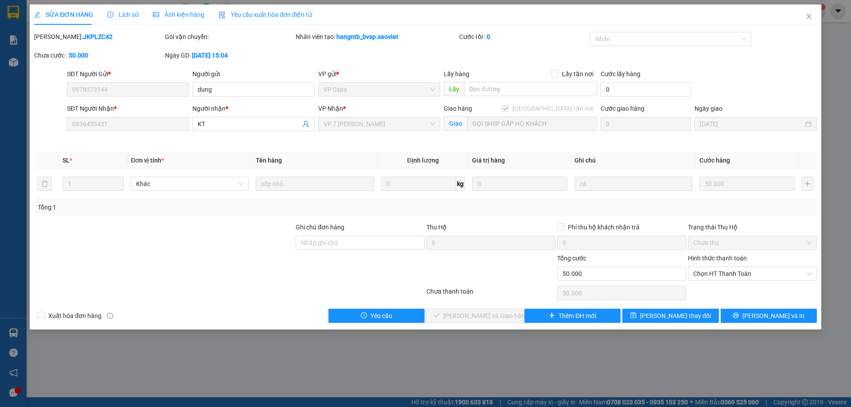
type input "0978373144"
type input "dung"
type input "0936455431"
type input "KT"
checkbox input "true"
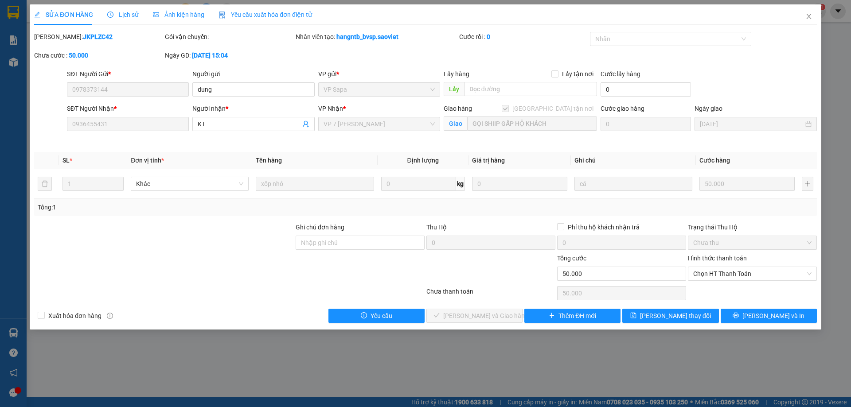
type input "GỌI SHIIP GẤP HỘ KHÁCH"
type input "0"
type input "50.000"
click at [700, 271] on span "Chọn HT Thanh Toán" at bounding box center [752, 273] width 118 height 13
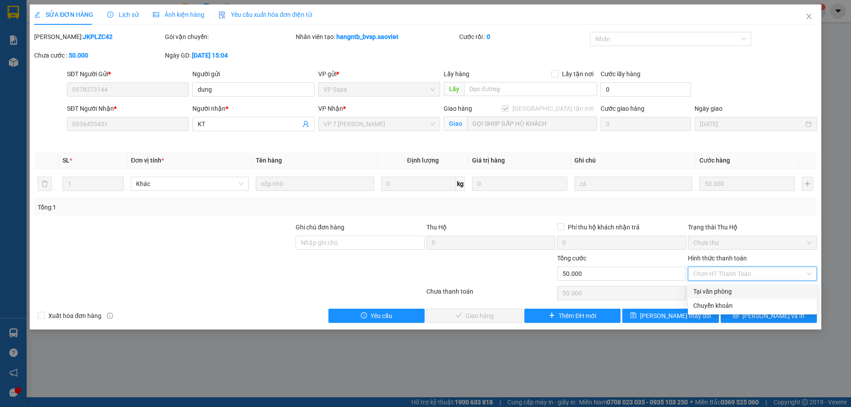
click at [709, 293] on div "Tại văn phòng" at bounding box center [752, 292] width 118 height 10
type input "0"
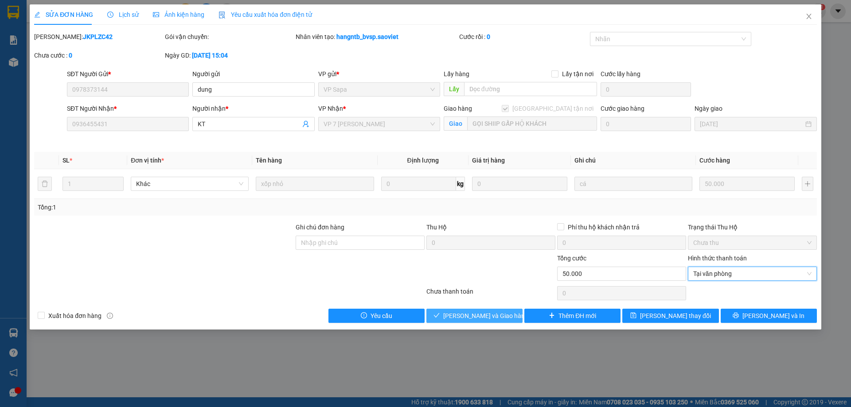
click at [473, 317] on span "[PERSON_NAME] và Giao hàng" at bounding box center [485, 316] width 85 height 10
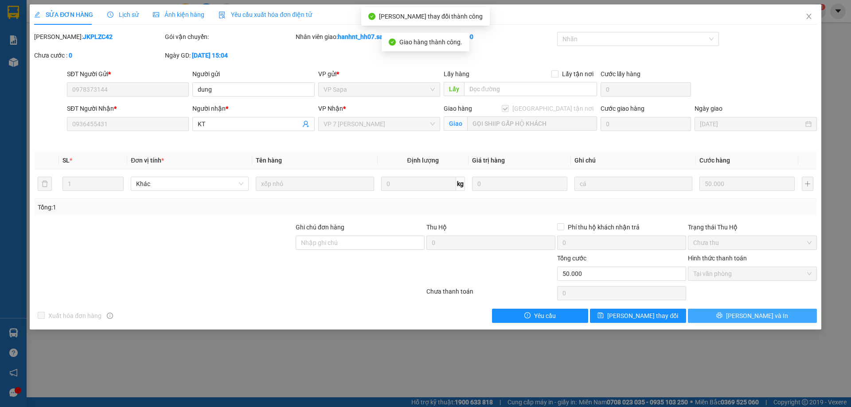
drag, startPoint x: 725, startPoint y: 306, endPoint x: 729, endPoint y: 313, distance: 8.7
click at [729, 313] on button "[PERSON_NAME] và In" at bounding box center [752, 316] width 129 height 14
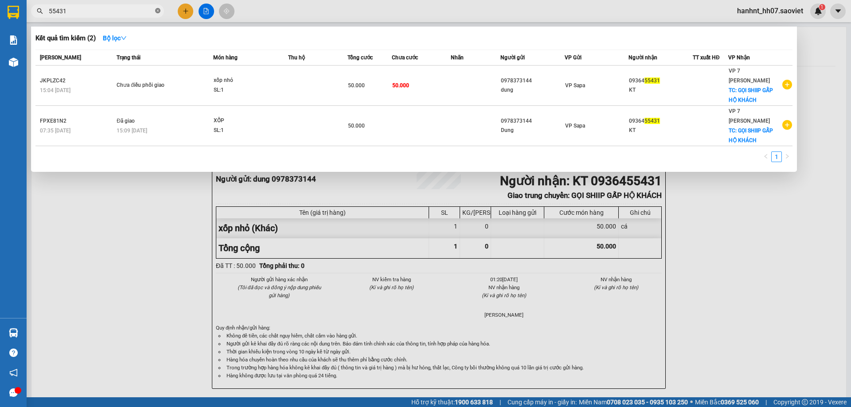
click at [159, 11] on icon "close-circle" at bounding box center [157, 10] width 5 height 5
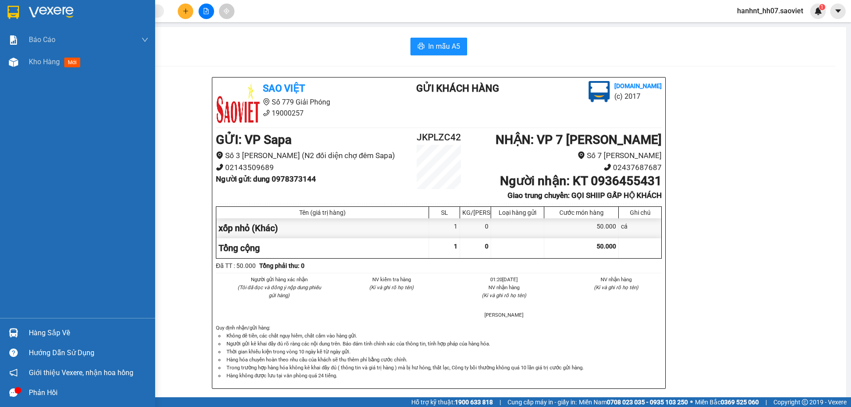
click at [45, 331] on div "Hàng sắp về" at bounding box center [89, 333] width 120 height 13
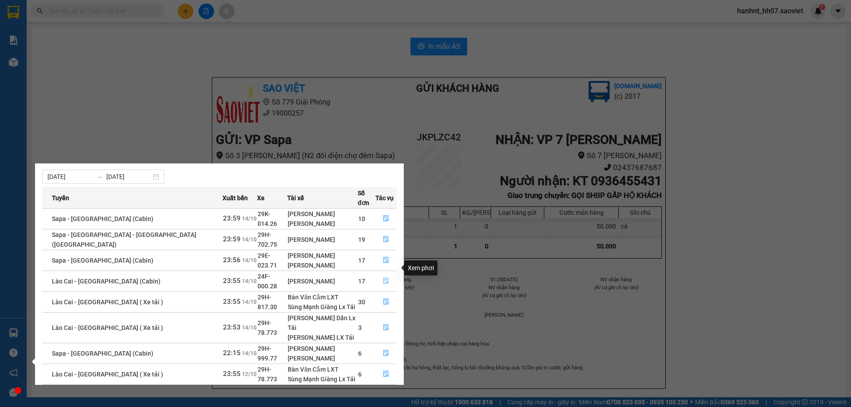
click at [379, 274] on button "button" at bounding box center [386, 281] width 20 height 14
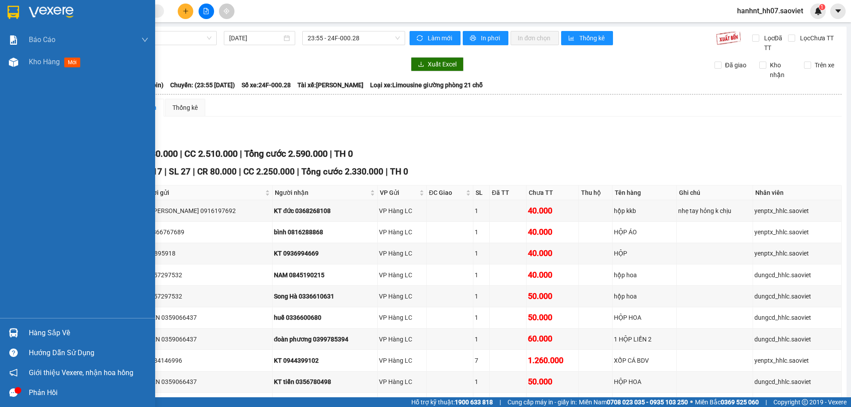
click at [47, 332] on div "Hàng sắp về" at bounding box center [89, 333] width 120 height 13
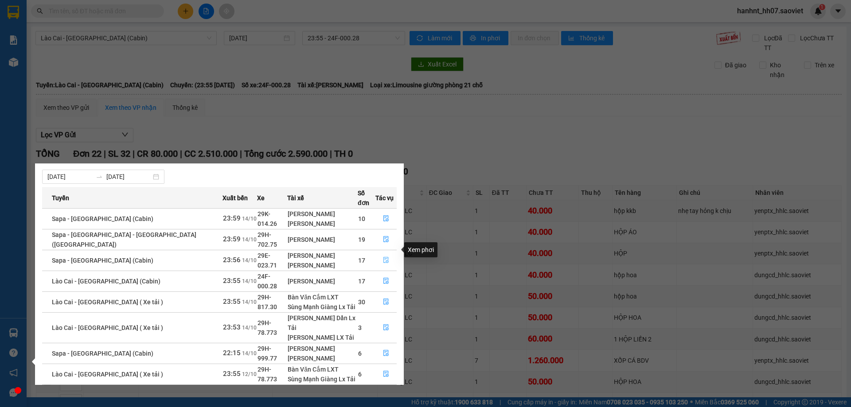
click at [383, 257] on icon "file-done" at bounding box center [386, 260] width 6 height 6
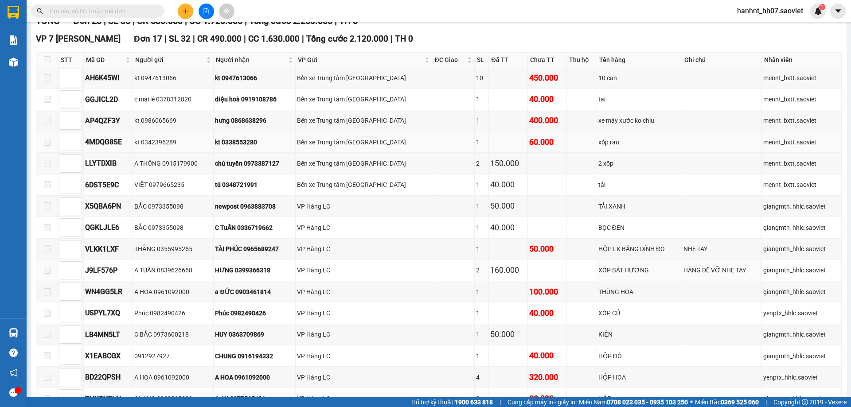
scroll to position [89, 0]
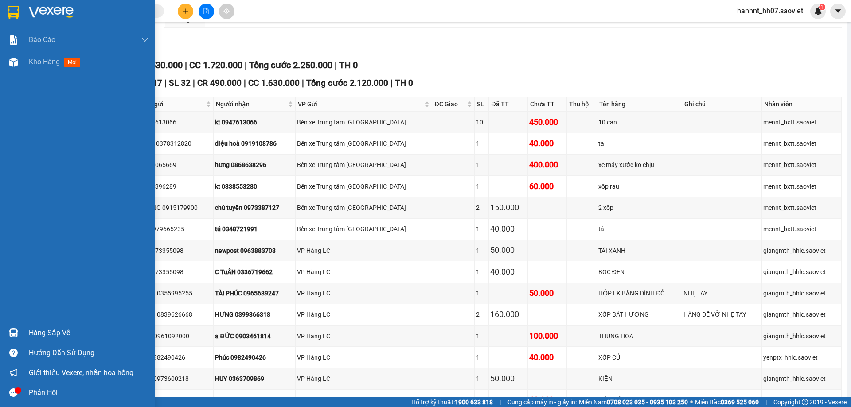
click at [40, 329] on div "Hàng sắp về" at bounding box center [89, 333] width 120 height 13
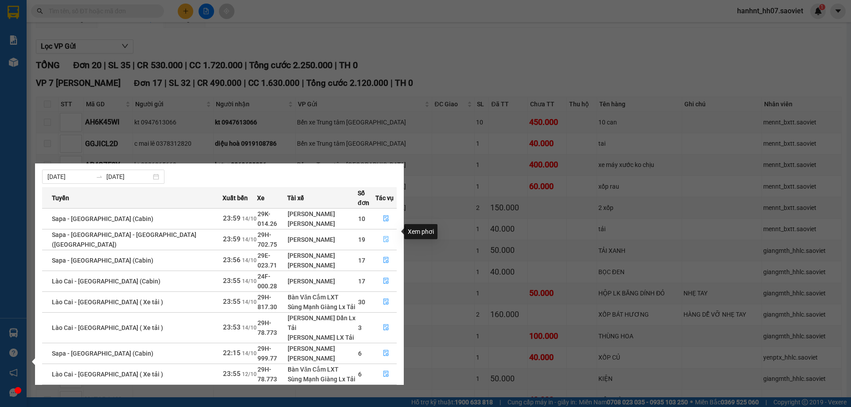
click at [383, 237] on icon "file-done" at bounding box center [385, 240] width 5 height 6
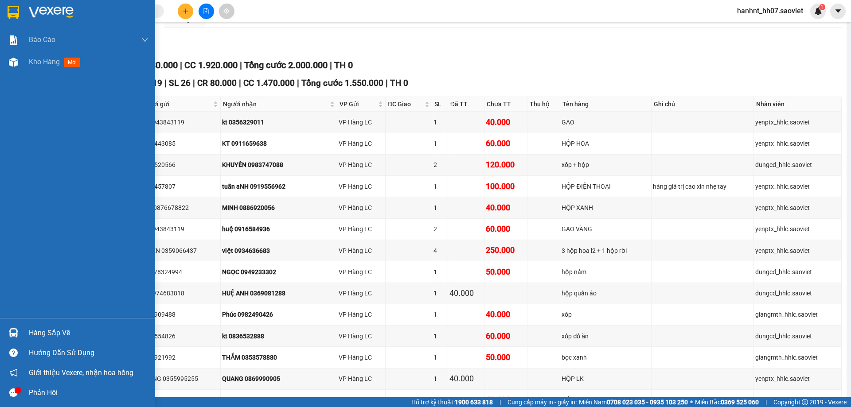
click at [35, 333] on div "Hàng sắp về" at bounding box center [89, 333] width 120 height 13
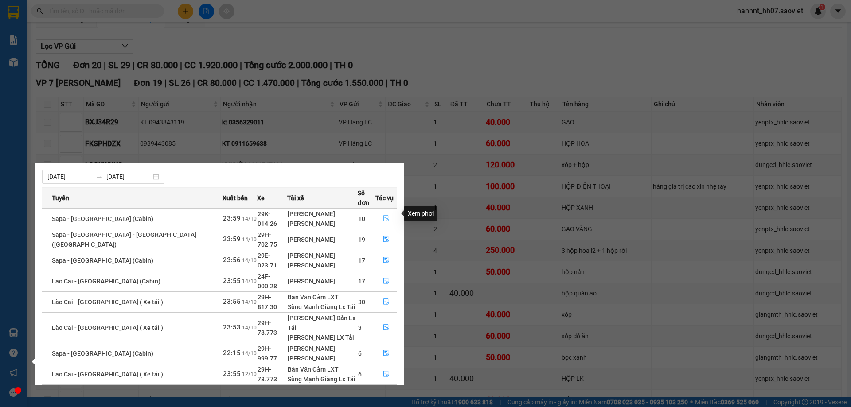
click at [383, 215] on icon "file-done" at bounding box center [386, 218] width 6 height 6
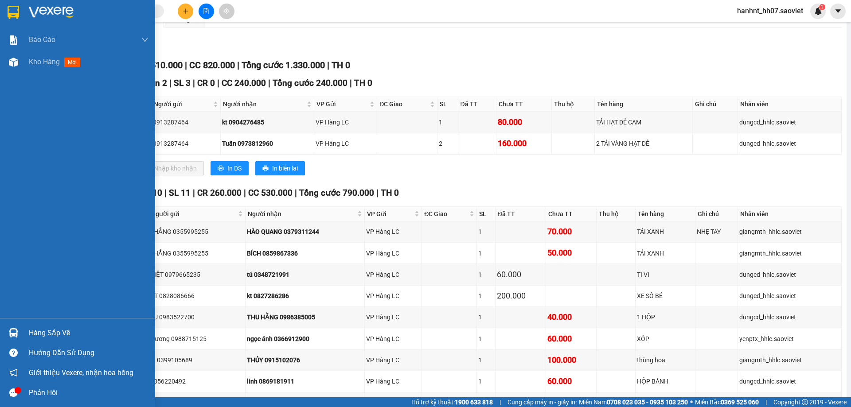
click at [42, 336] on div "Hàng sắp về" at bounding box center [89, 333] width 120 height 13
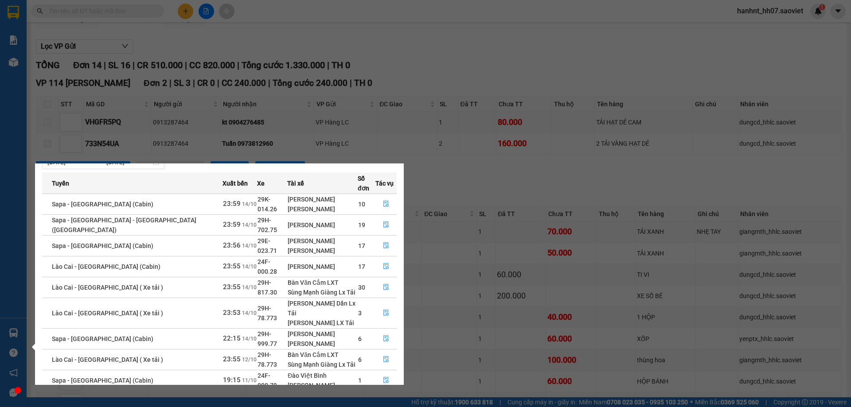
scroll to position [44, 0]
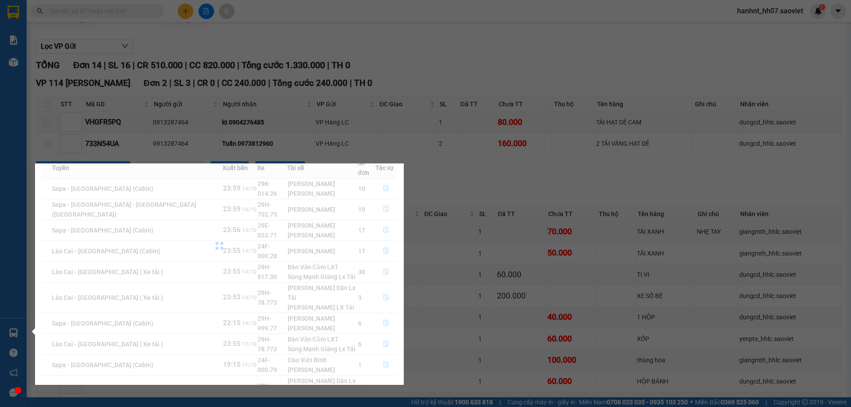
click at [382, 296] on div at bounding box center [219, 245] width 354 height 177
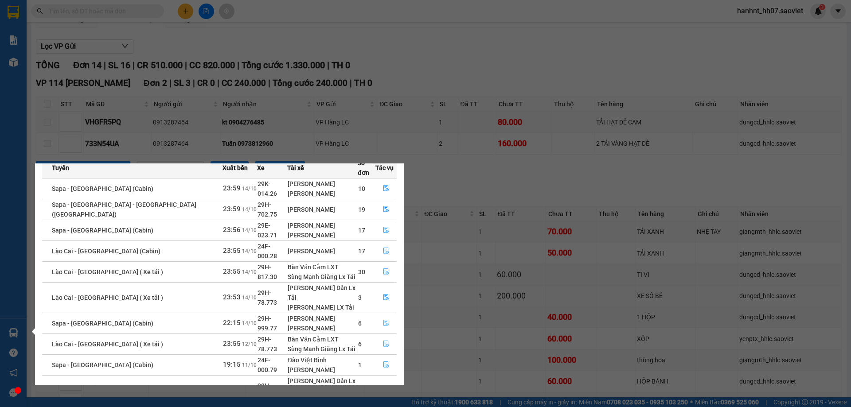
click at [383, 320] on icon "file-done" at bounding box center [386, 323] width 6 height 6
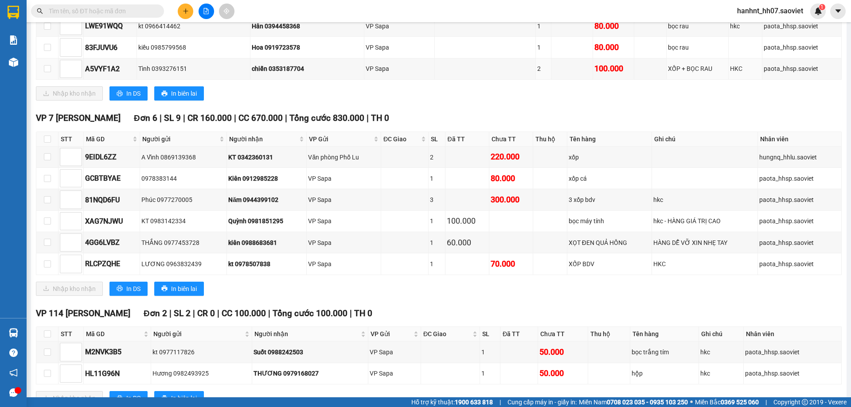
scroll to position [520, 0]
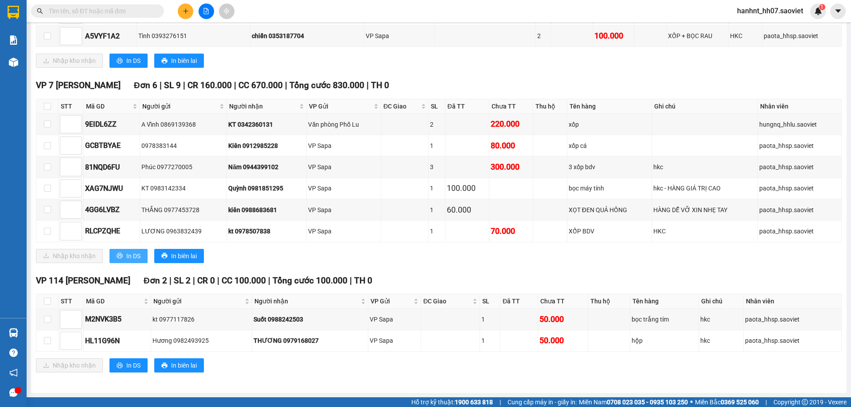
click at [131, 258] on span "In DS" at bounding box center [133, 256] width 14 height 10
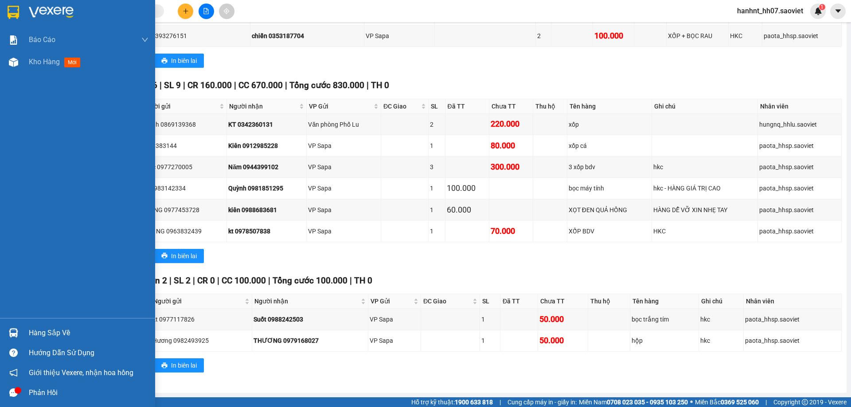
click at [28, 331] on div "Hàng sắp về" at bounding box center [77, 333] width 155 height 20
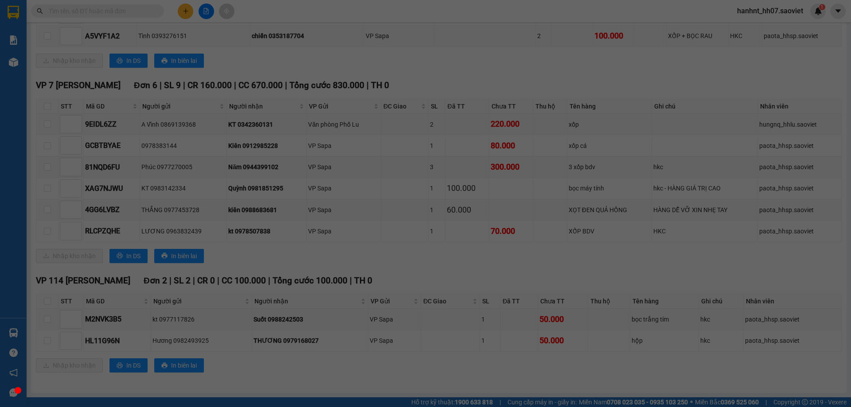
scroll to position [14, 0]
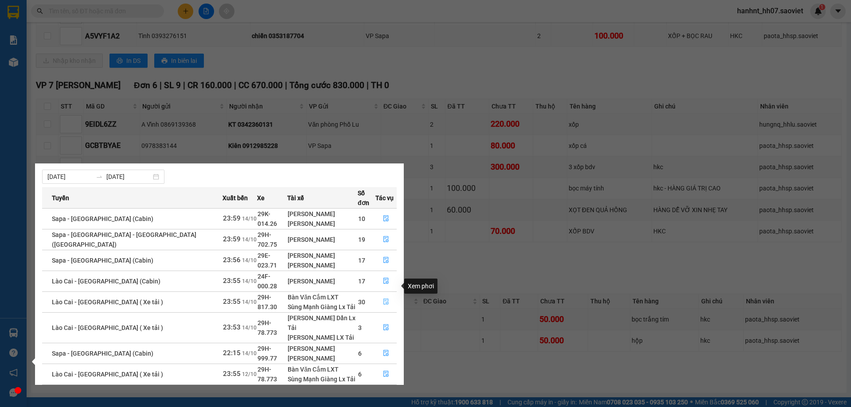
click at [383, 299] on icon "file-done" at bounding box center [385, 302] width 5 height 6
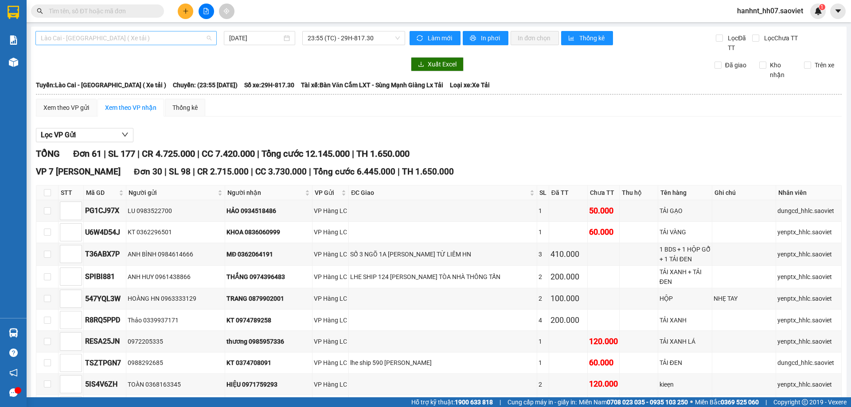
click at [104, 39] on span "Lào Cai - [GEOGRAPHIC_DATA] ( Xe tải )" at bounding box center [126, 37] width 171 height 13
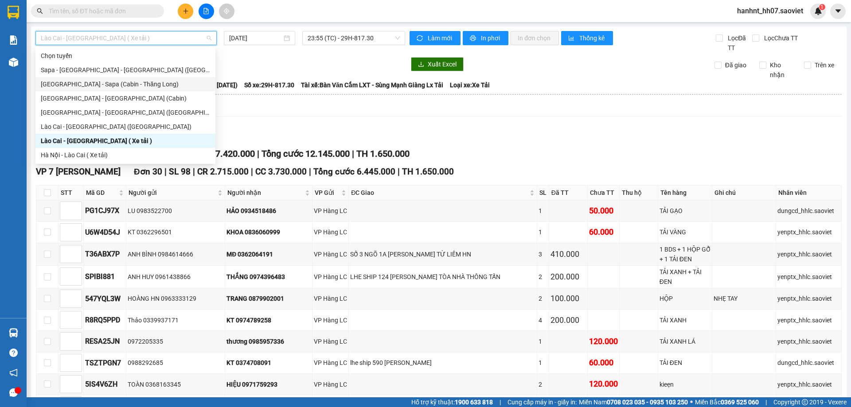
click at [93, 85] on div "[GEOGRAPHIC_DATA] - Sapa (Cabin - Thăng Long)" at bounding box center [125, 84] width 169 height 10
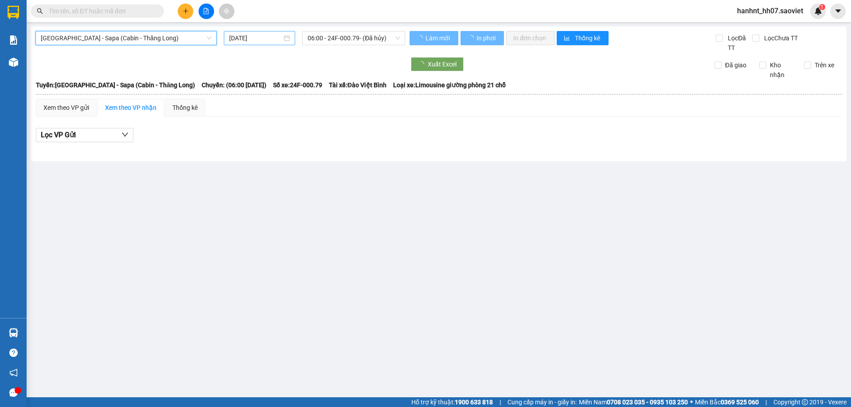
click at [244, 39] on input "[DATE]" at bounding box center [255, 38] width 53 height 10
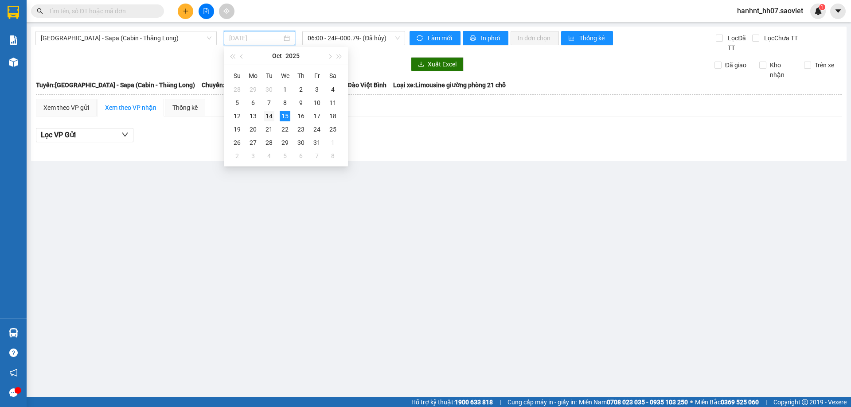
click at [268, 115] on div "14" at bounding box center [269, 116] width 11 height 11
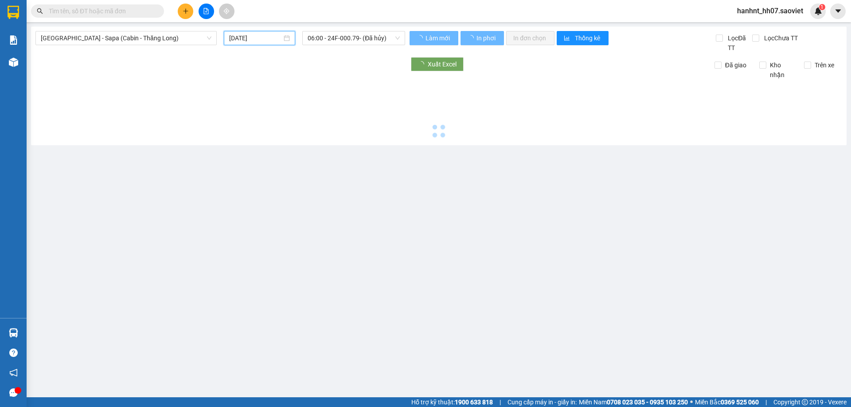
type input "[DATE]"
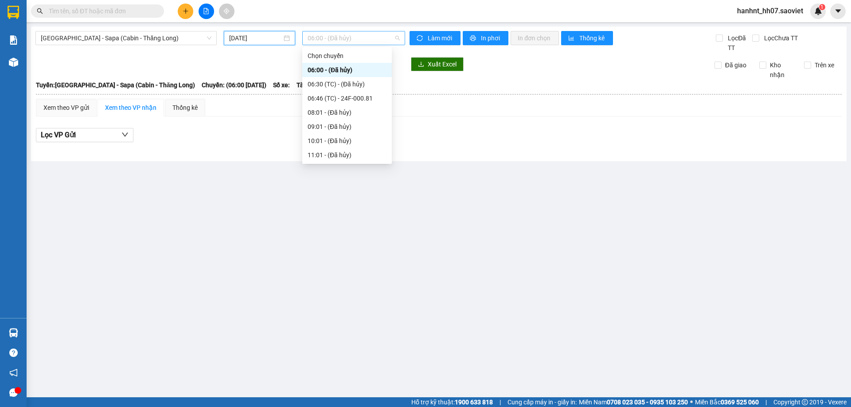
click at [331, 36] on span "06:00 - (Đã hủy)" at bounding box center [354, 37] width 92 height 13
click at [339, 124] on div "23:30 - 24F-000.67" at bounding box center [347, 127] width 79 height 10
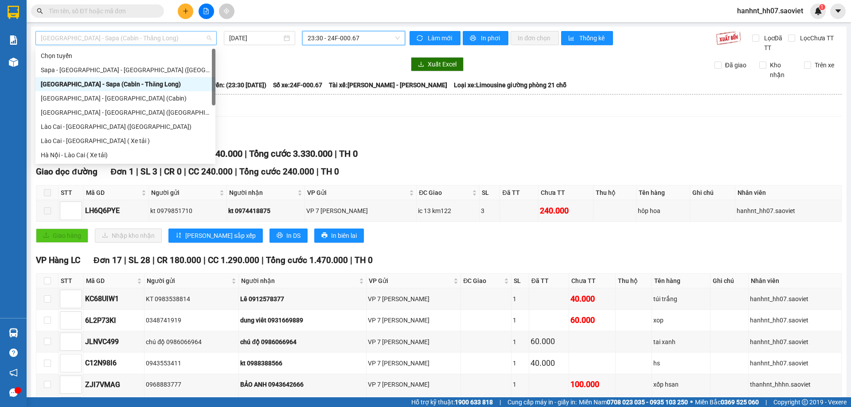
click at [126, 38] on span "[GEOGRAPHIC_DATA] - Sapa (Cabin - Thăng Long)" at bounding box center [126, 37] width 171 height 13
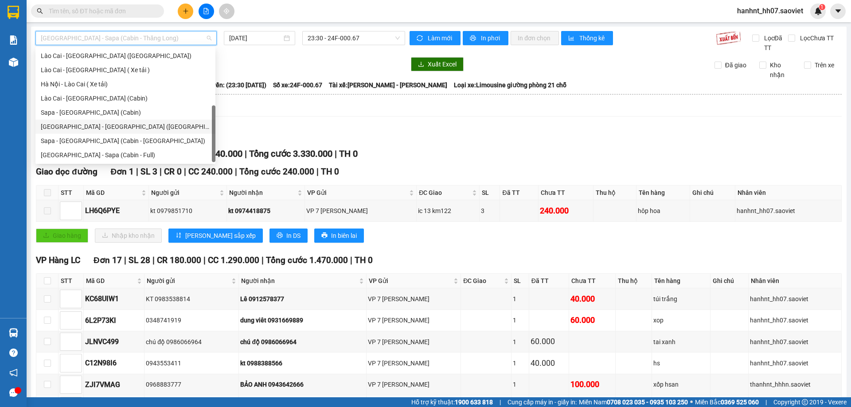
click at [87, 126] on div "[GEOGRAPHIC_DATA] - [GEOGRAPHIC_DATA] ([GEOGRAPHIC_DATA])" at bounding box center [125, 127] width 169 height 10
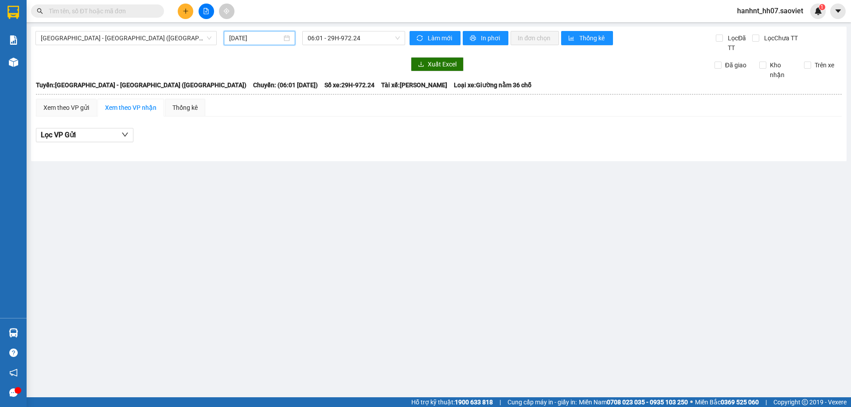
click at [251, 39] on input "[DATE]" at bounding box center [255, 38] width 53 height 10
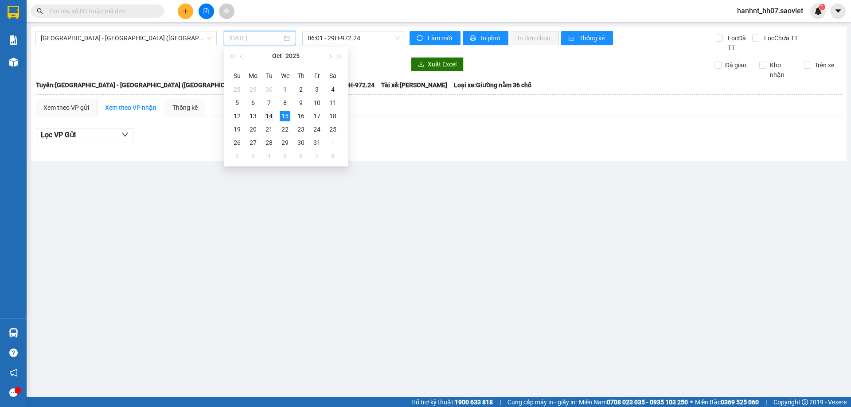
click at [267, 113] on div "14" at bounding box center [269, 116] width 11 height 11
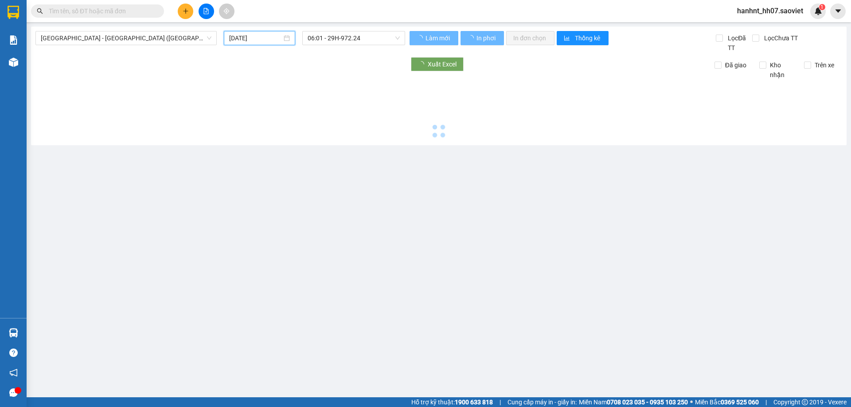
type input "[DATE]"
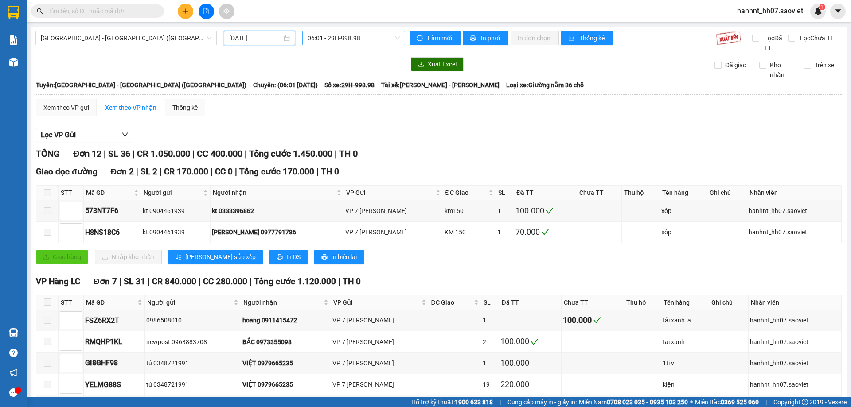
click at [339, 37] on span "06:01 - 29H-998.98" at bounding box center [354, 37] width 92 height 13
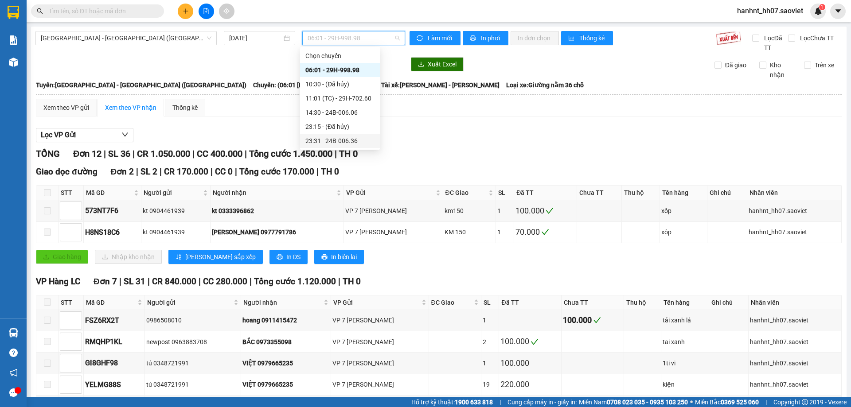
click at [338, 138] on div "23:31 - 24B-006.36" at bounding box center [339, 141] width 69 height 10
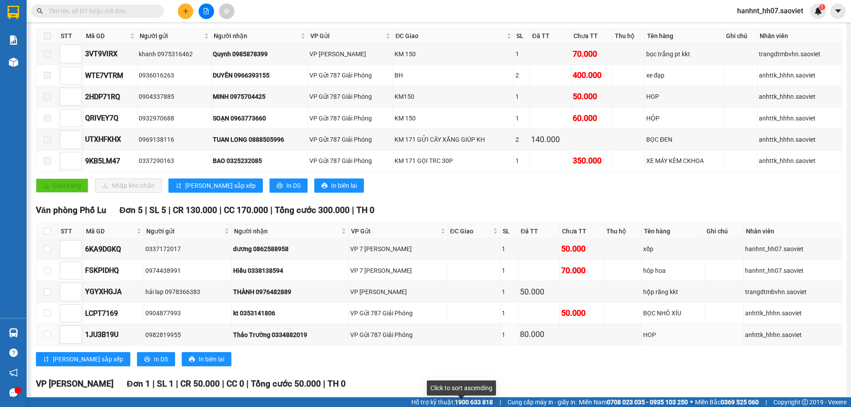
scroll to position [150, 0]
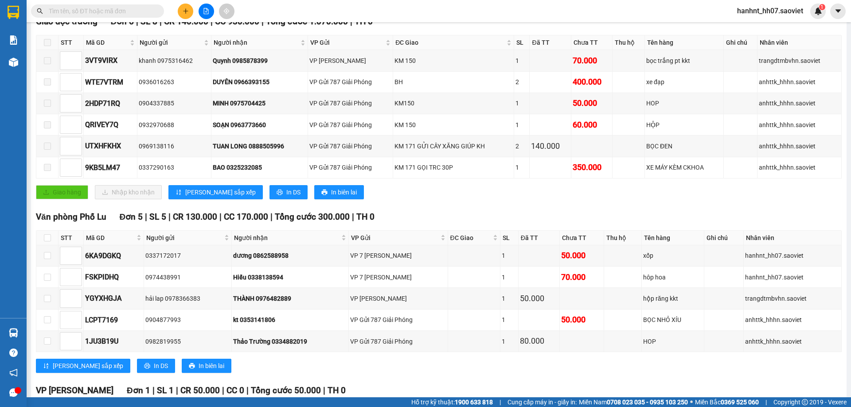
click at [129, 14] on input "text" at bounding box center [101, 11] width 105 height 10
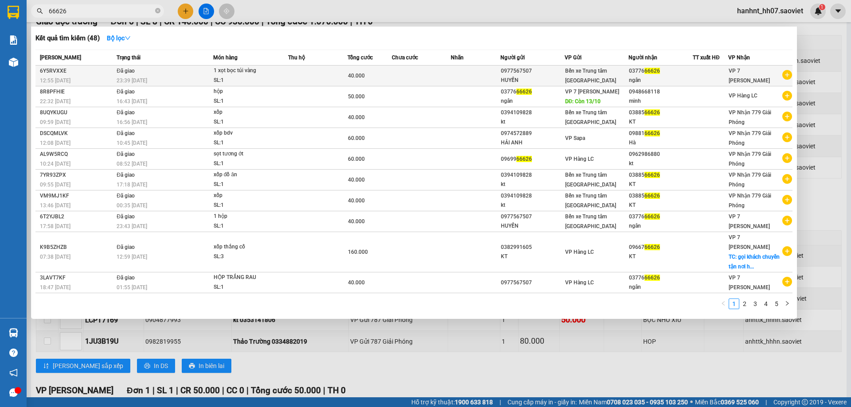
type input "66626"
click at [281, 68] on span "1 xọt bọc túi vàng SL: 1" at bounding box center [251, 75] width 74 height 19
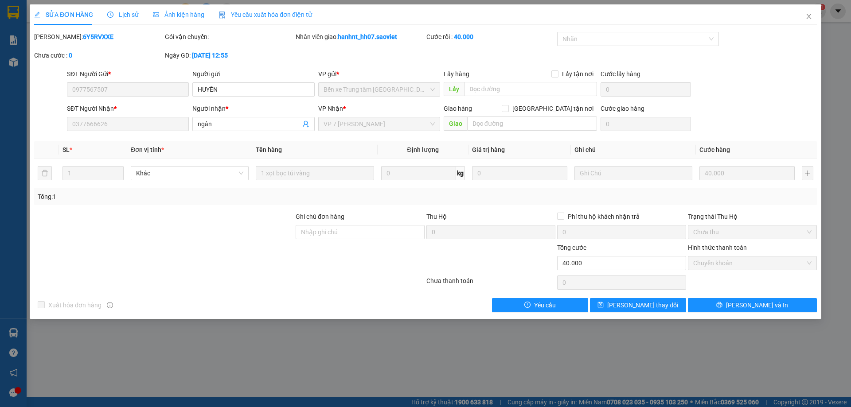
type input "0977567507"
type input "HUYỀN"
type input "0377666626"
type input "ngân"
type input "0"
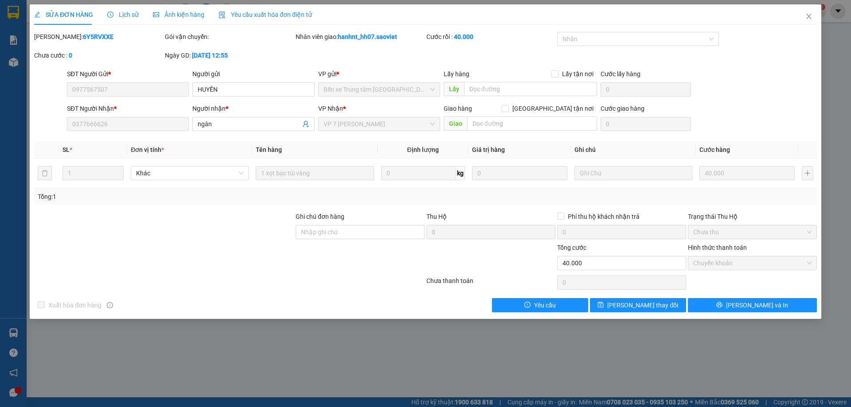
type input "40.000"
click at [126, 14] on span "Lịch sử" at bounding box center [122, 14] width 31 height 7
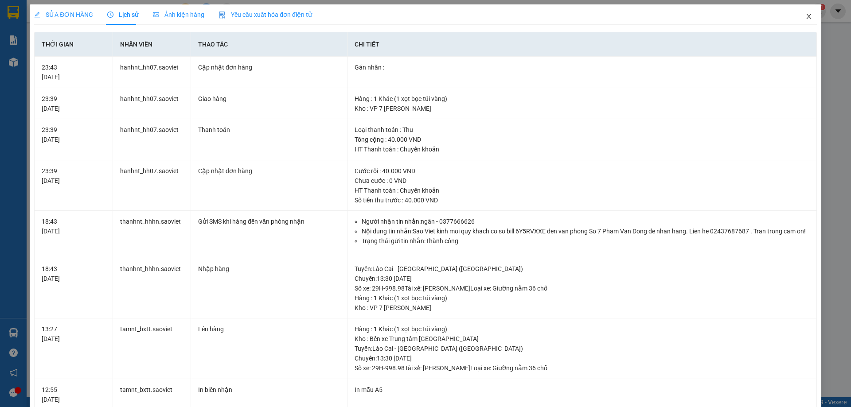
click at [806, 16] on icon "close" at bounding box center [808, 16] width 5 height 5
